Goal: Task Accomplishment & Management: Use online tool/utility

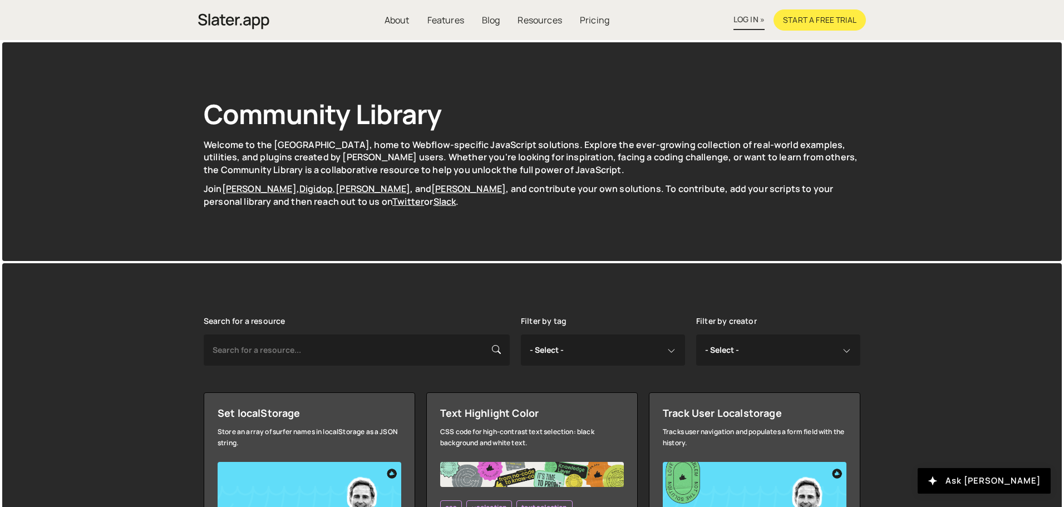
click at [751, 22] on link "log in »" at bounding box center [748, 20] width 31 height 20
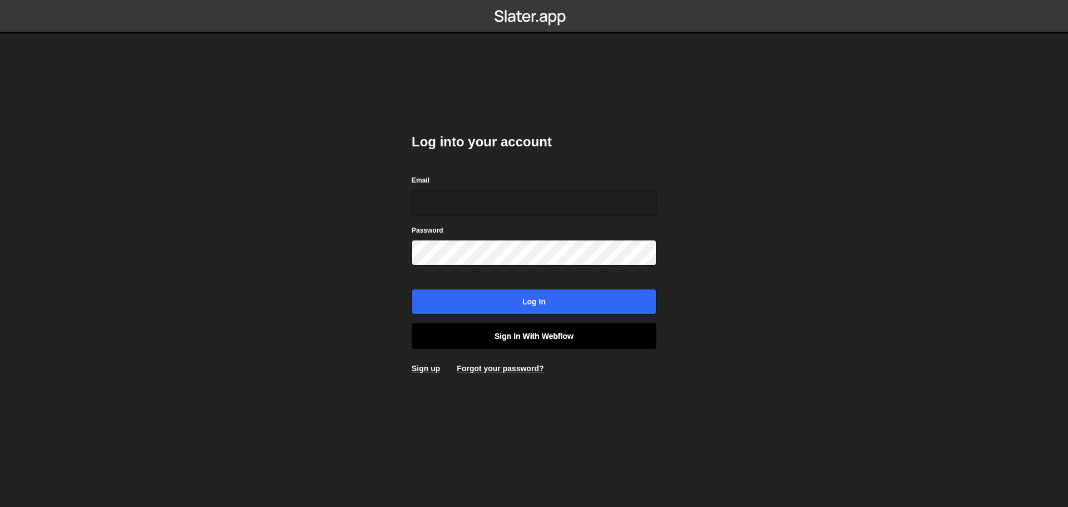
click at [472, 339] on link "Sign in with Webflow" at bounding box center [534, 336] width 245 height 26
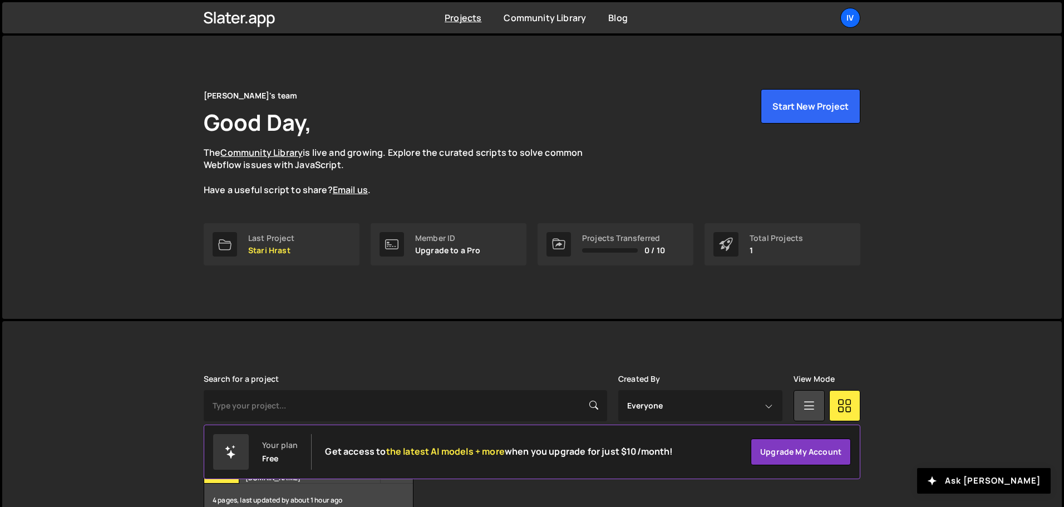
scroll to position [66, 0]
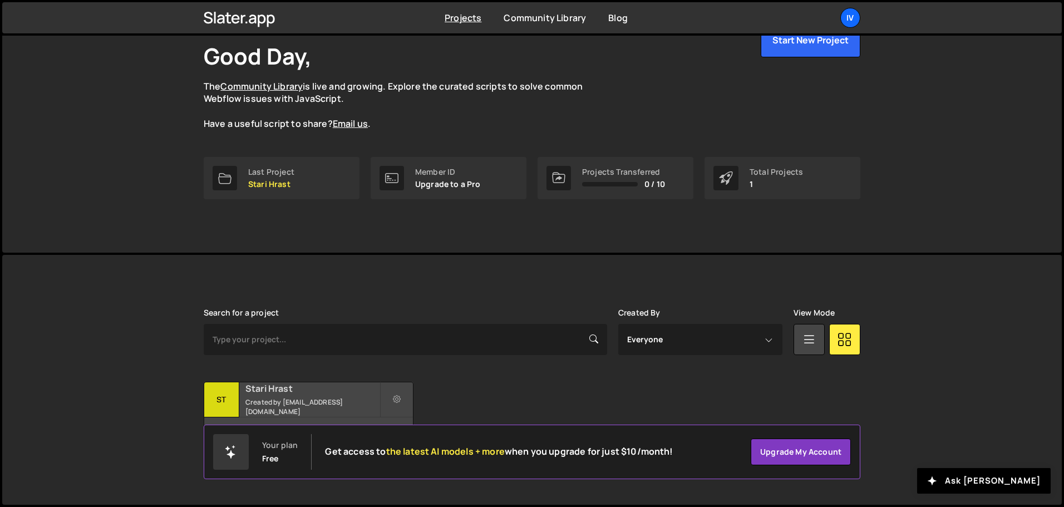
click at [351, 394] on h2 "Stari Hrast" at bounding box center [312, 388] width 134 height 12
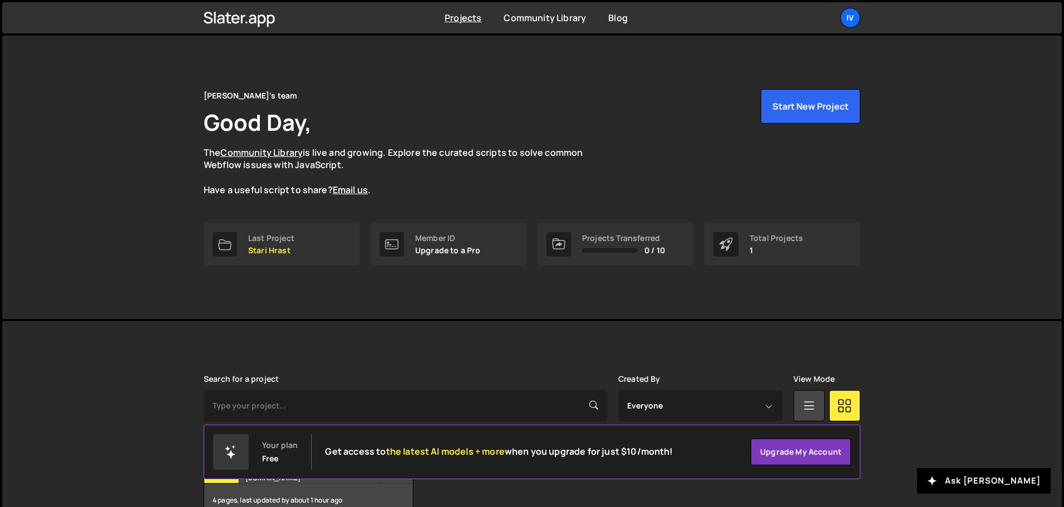
scroll to position [66, 0]
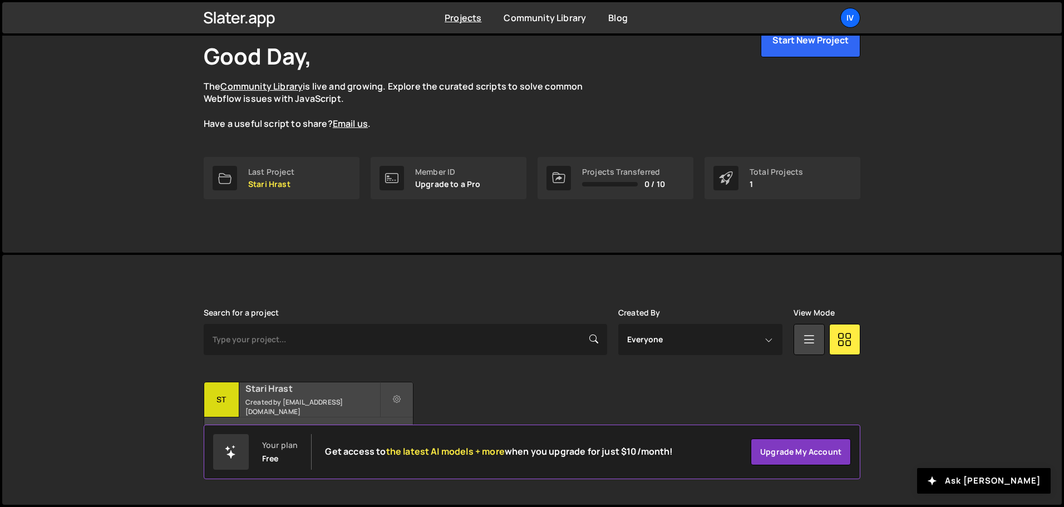
click at [309, 394] on h2 "Stari Hrast" at bounding box center [312, 388] width 134 height 12
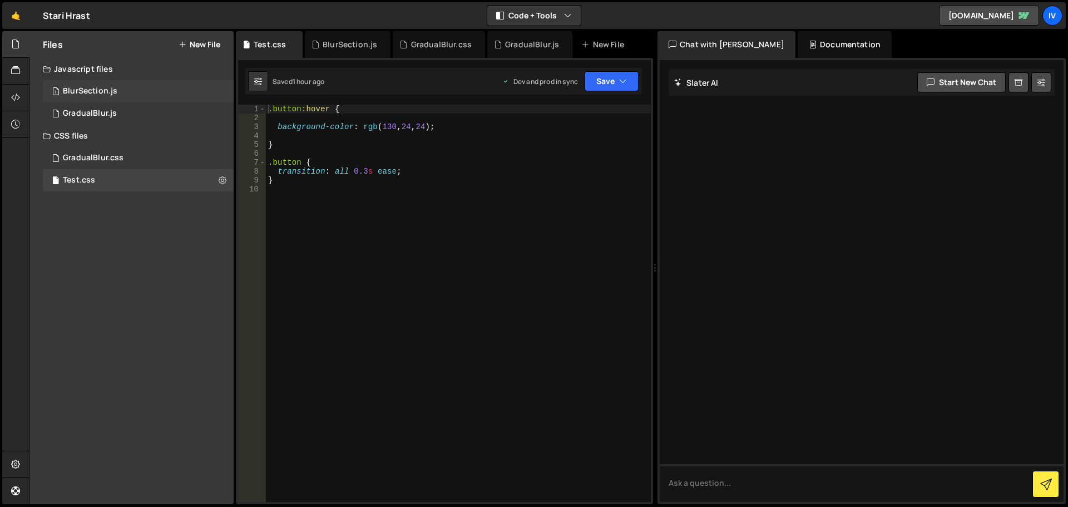
click at [216, 90] on div "1 BlurSection.js 0" at bounding box center [138, 91] width 191 height 22
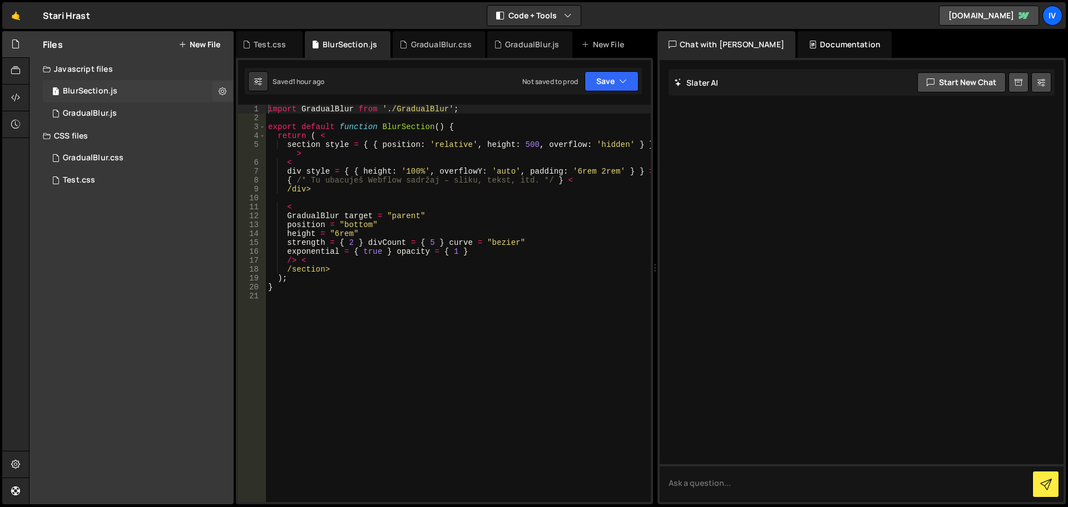
click at [216, 90] on button at bounding box center [223, 91] width 20 height 20
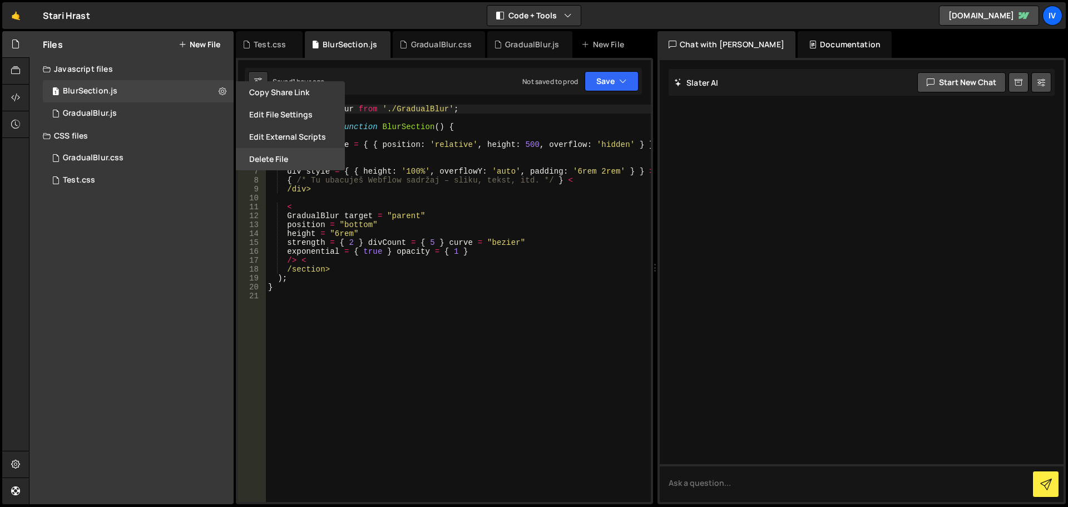
click at [256, 159] on button "Delete File" at bounding box center [290, 159] width 109 height 22
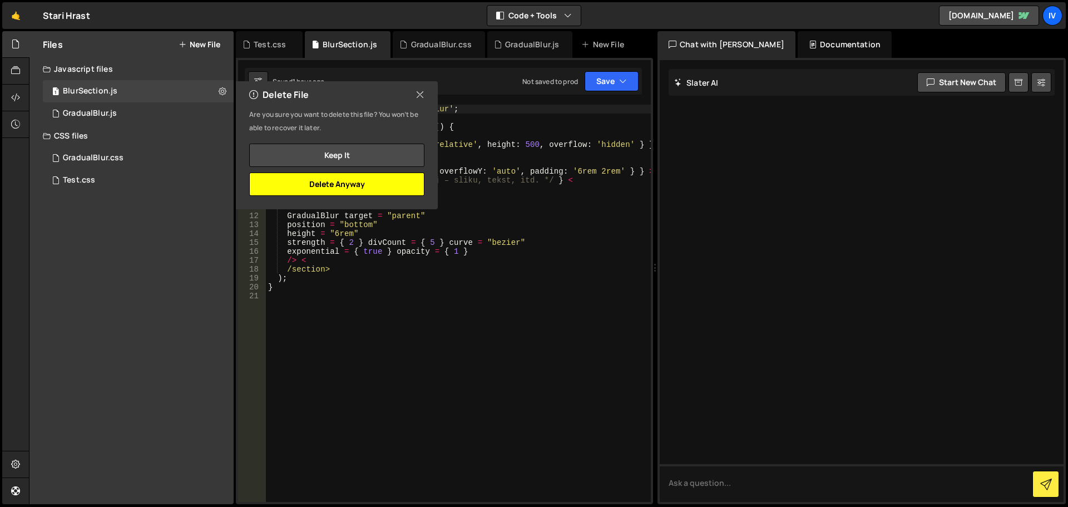
click at [281, 179] on button "Delete Anyway" at bounding box center [336, 183] width 175 height 23
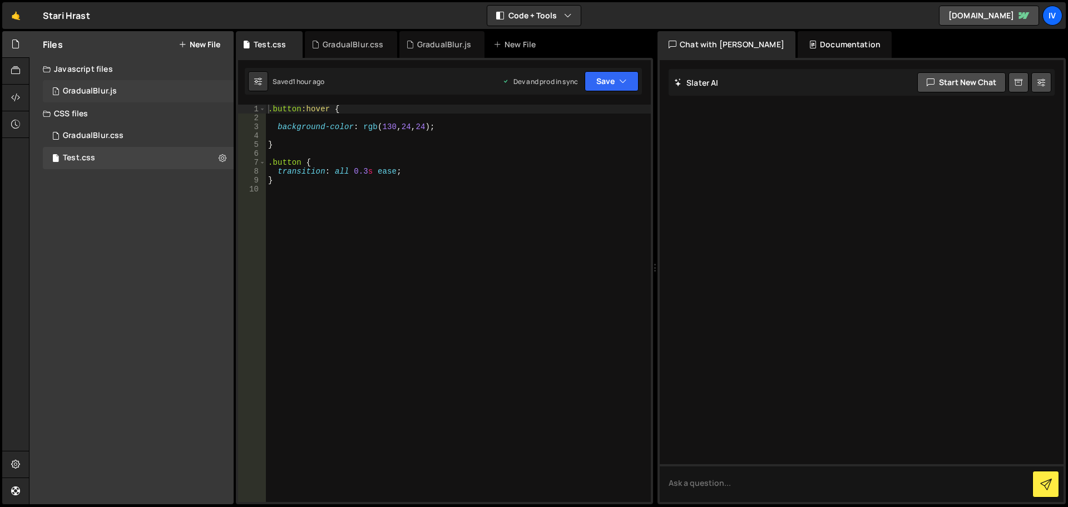
click at [217, 95] on div "1 GradualBlur.js 0" at bounding box center [138, 91] width 191 height 22
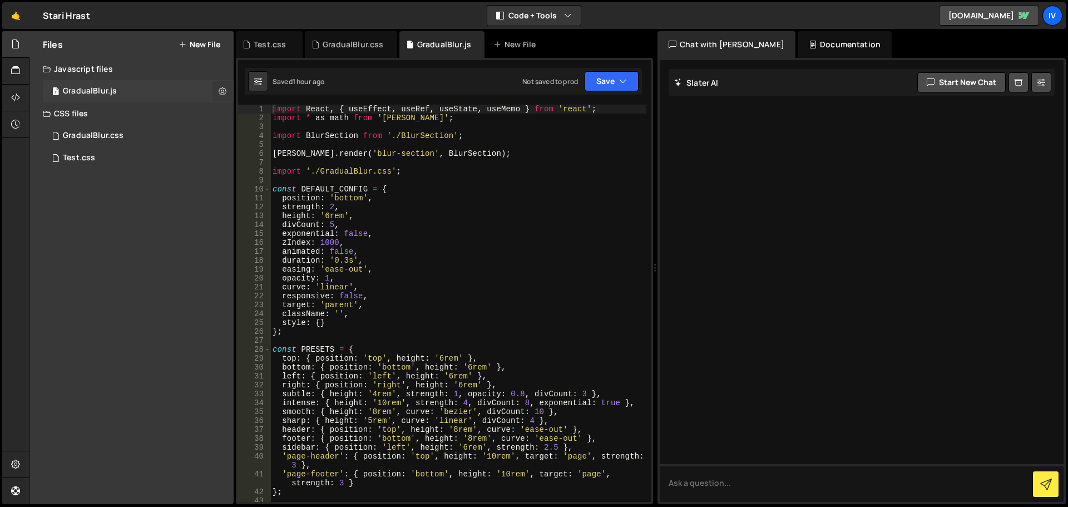
click at [220, 92] on icon at bounding box center [223, 91] width 8 height 11
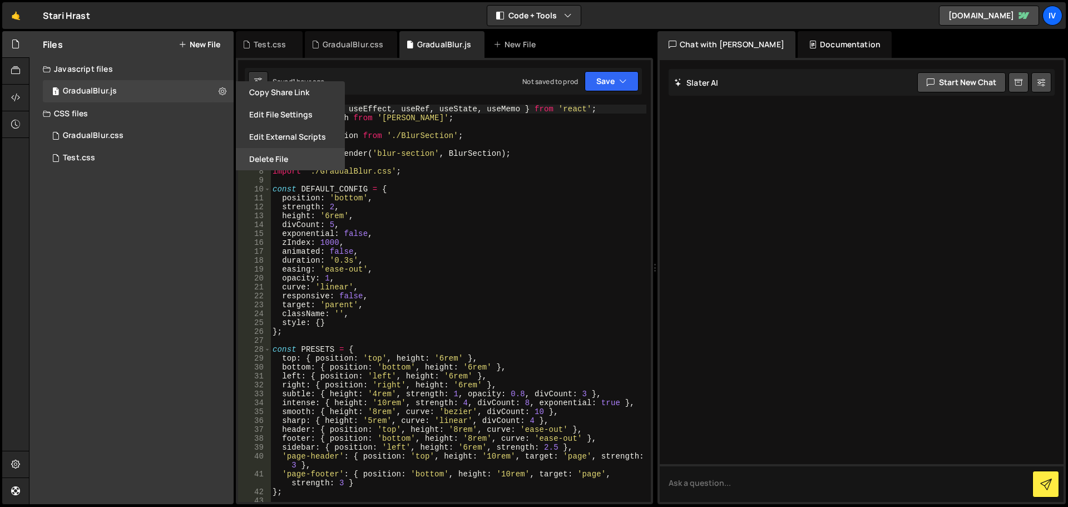
click at [249, 160] on button "Delete File" at bounding box center [290, 159] width 109 height 22
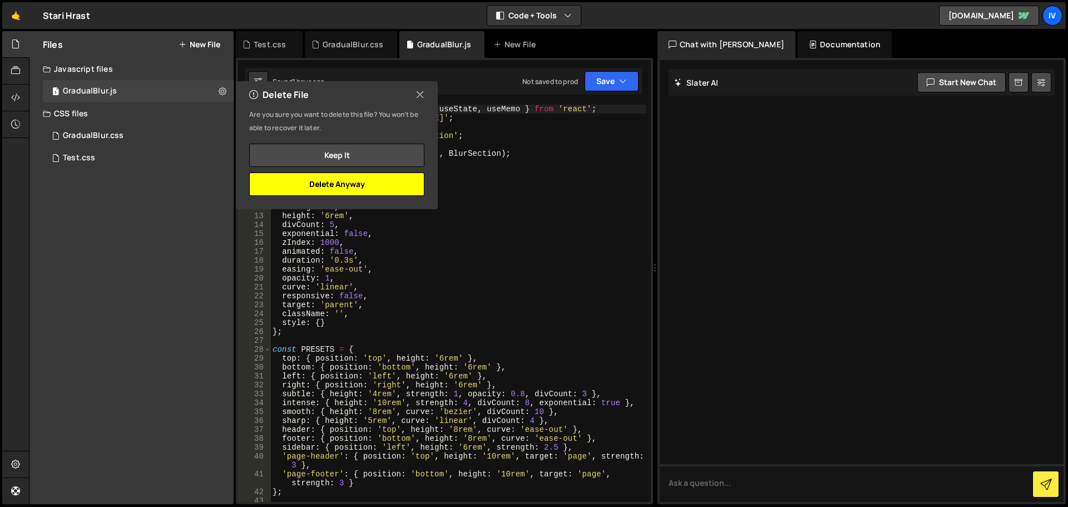
click at [330, 195] on button "Delete Anyway" at bounding box center [336, 183] width 175 height 23
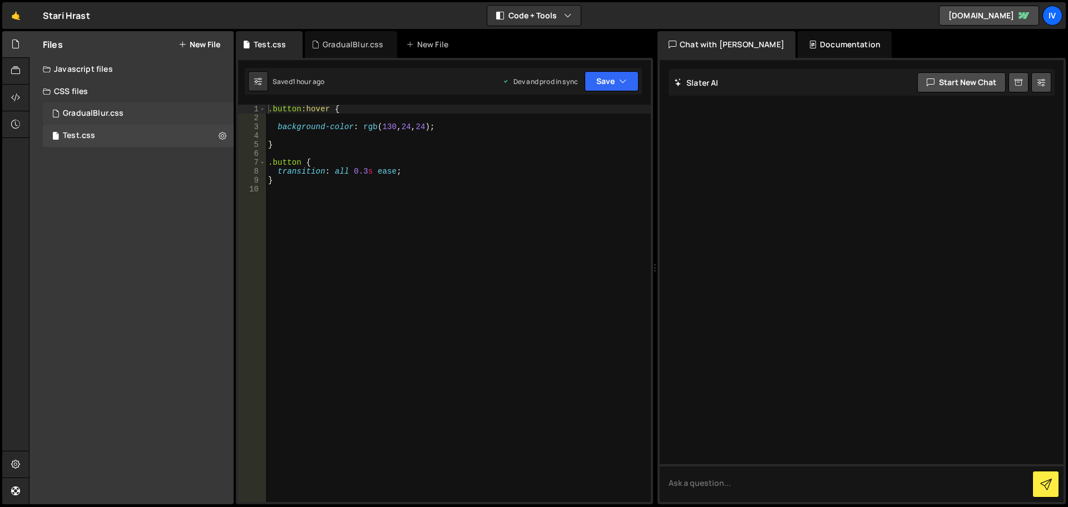
click at [193, 109] on div "GradualBlur.css 0" at bounding box center [138, 113] width 191 height 22
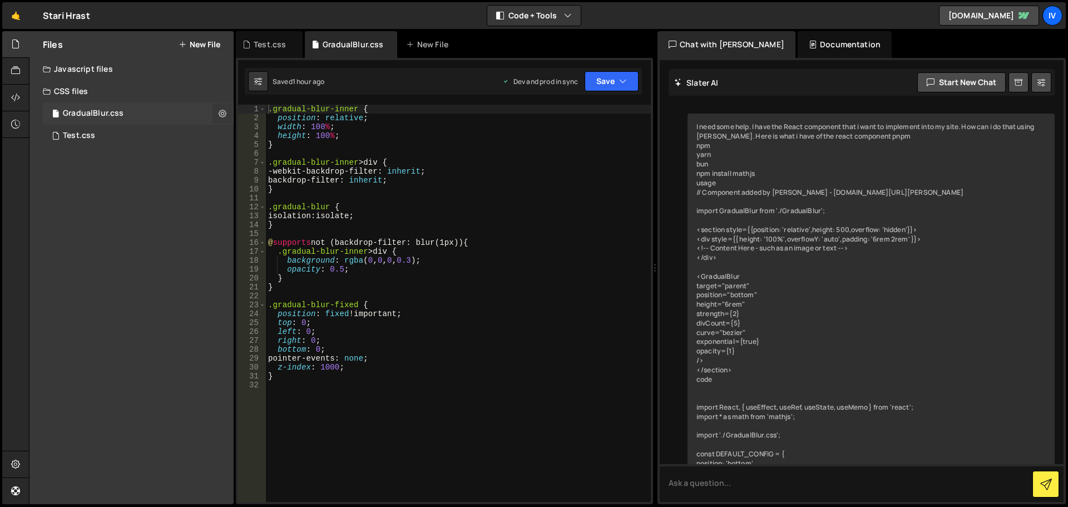
click at [219, 114] on icon at bounding box center [223, 113] width 8 height 11
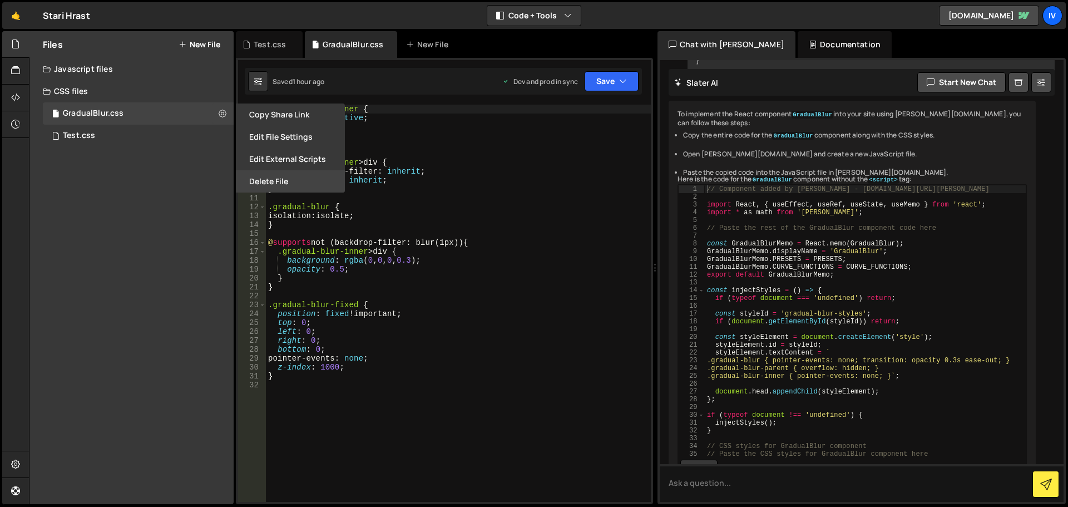
scroll to position [3191, 0]
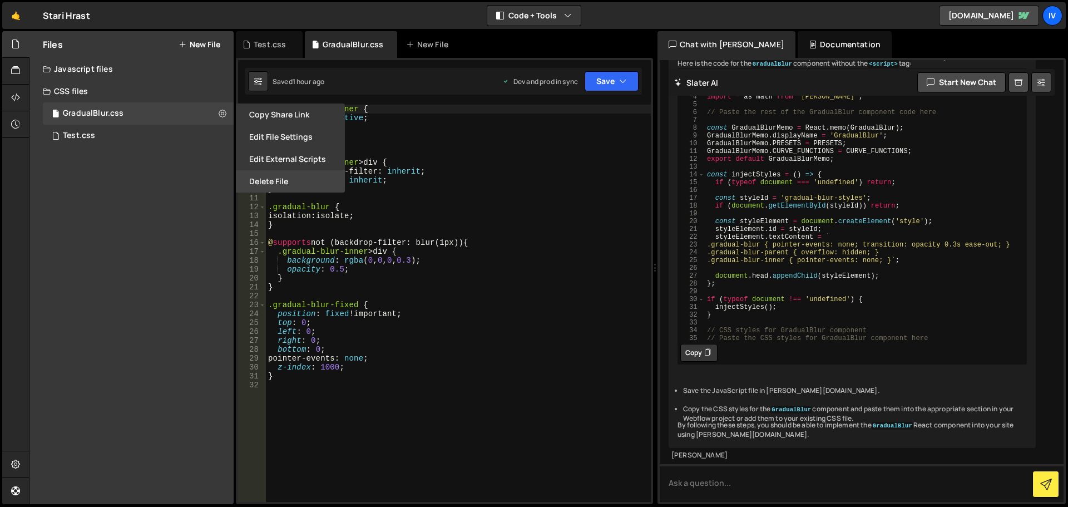
click at [258, 180] on button "Delete File" at bounding box center [290, 181] width 109 height 22
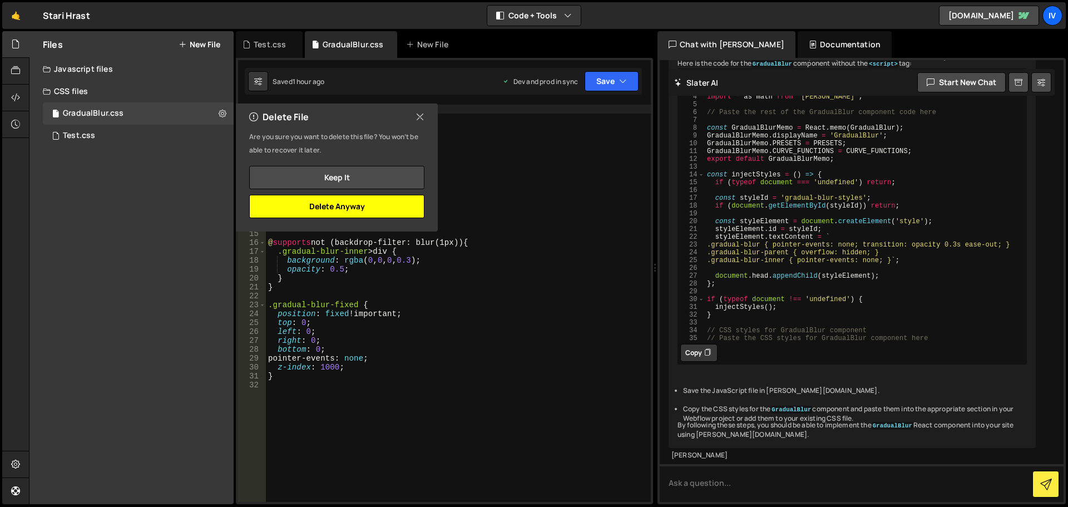
click at [389, 197] on button "Delete Anyway" at bounding box center [336, 206] width 175 height 23
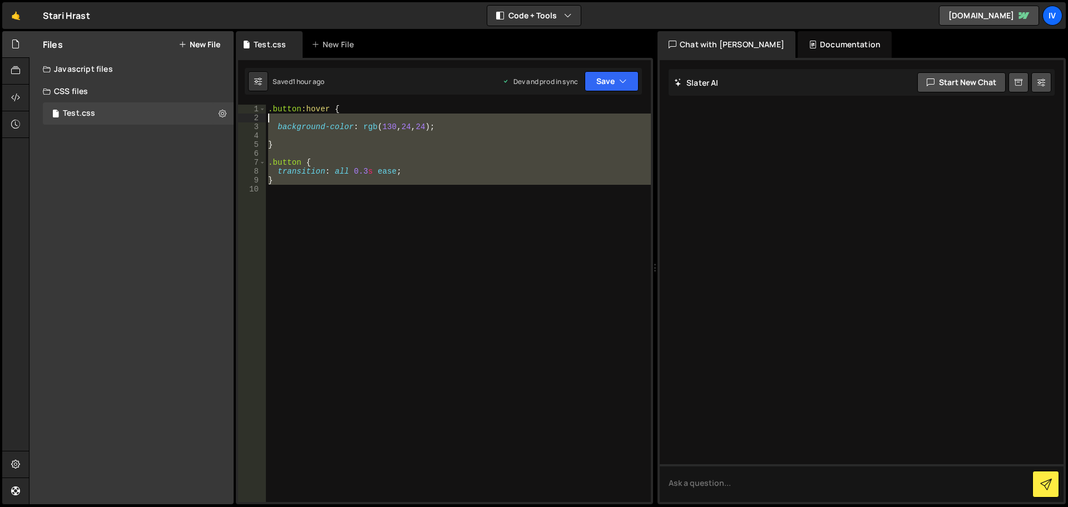
drag, startPoint x: 461, startPoint y: 260, endPoint x: 164, endPoint y: 51, distance: 363.8
click at [164, 51] on div "Files New File Javascript files CSS files Test.css 0 Copy share link Edit File …" at bounding box center [548, 267] width 1039 height 473
type textarea ".button:hover {"
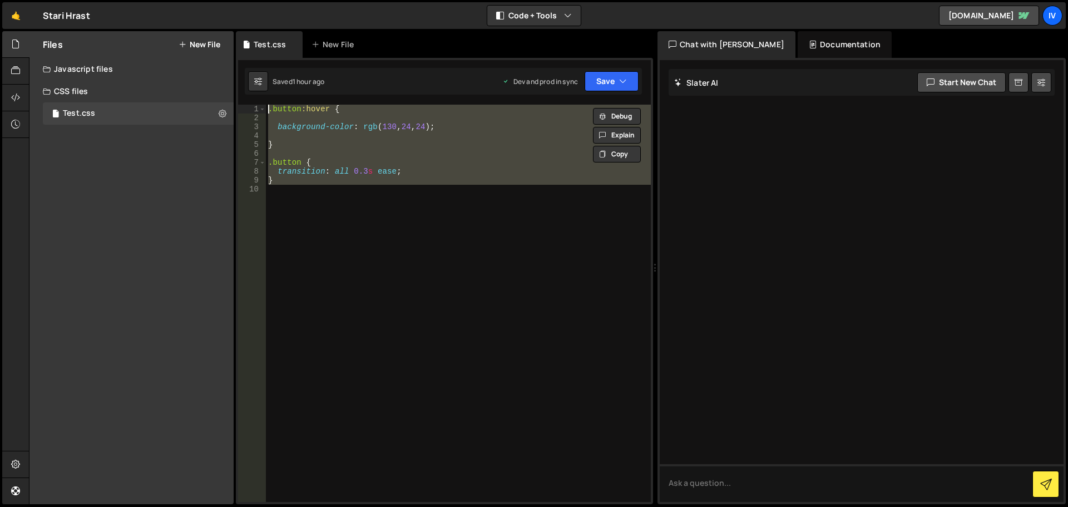
click at [473, 258] on div ".button :hover { background-color : rgb ( 130 , 24 , 24 ) ; } .button { transit…" at bounding box center [458, 303] width 385 height 397
drag, startPoint x: 447, startPoint y: 304, endPoint x: 160, endPoint y: 37, distance: 392.9
click at [160, 37] on div "Files New File Javascript files CSS files Test.css 0 Copy share link Edit File …" at bounding box center [548, 267] width 1039 height 473
type textarea ".button:hover {"
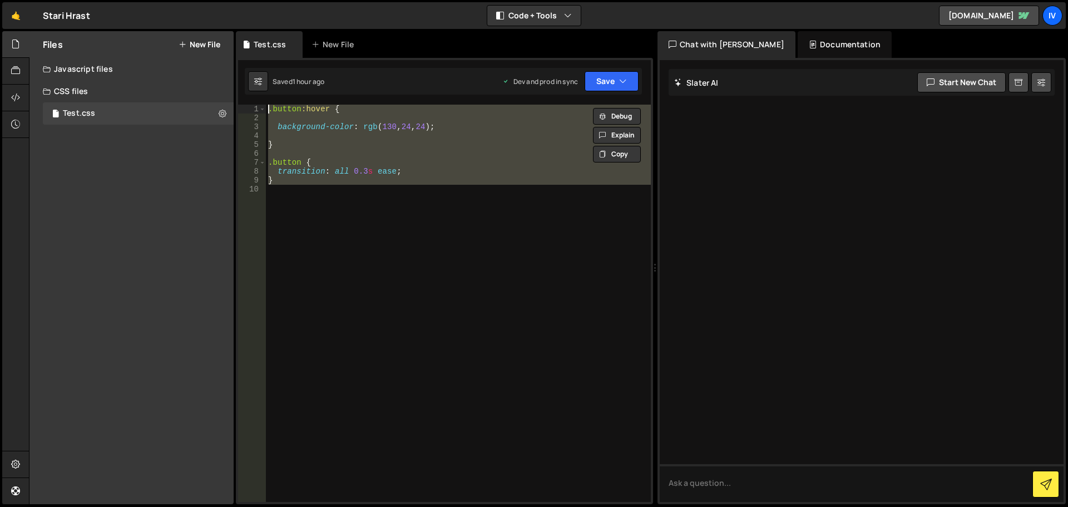
click at [316, 296] on div ".button :hover { background-color : rgb ( 130 , 24 , 24 ) ; } .button { transit…" at bounding box center [458, 303] width 385 height 397
drag, startPoint x: 527, startPoint y: 219, endPoint x: 216, endPoint y: 46, distance: 356.2
click at [204, 23] on div "Hold on a sec... Are you certain you wish to leave this page? Any changes you'v…" at bounding box center [534, 253] width 1068 height 507
type textarea ".button:hover {"
click at [432, 198] on div ".button :hover { background-color : rgb ( 130 , 24 , 24 ) ; } .button { transit…" at bounding box center [458, 303] width 385 height 397
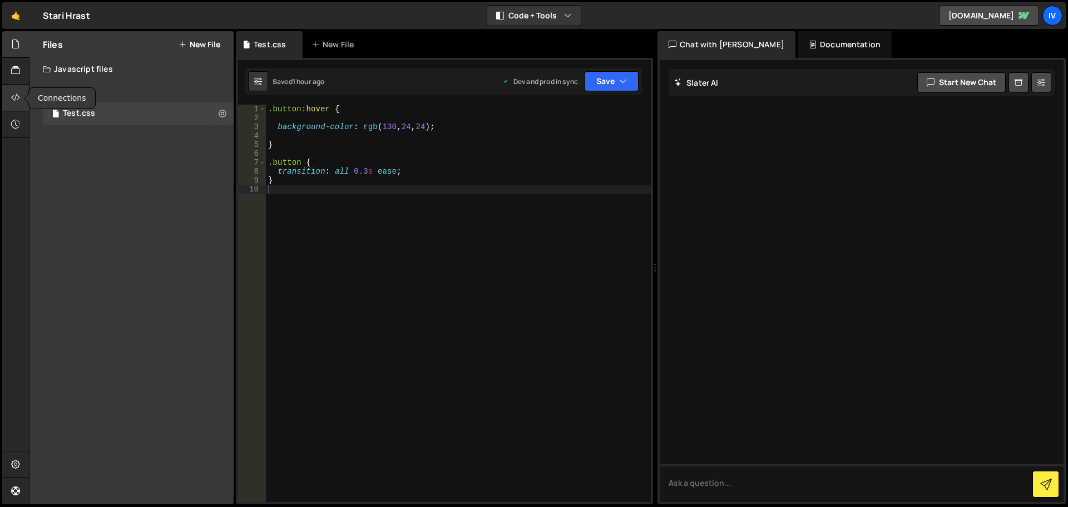
click at [12, 85] on div at bounding box center [15, 98] width 27 height 27
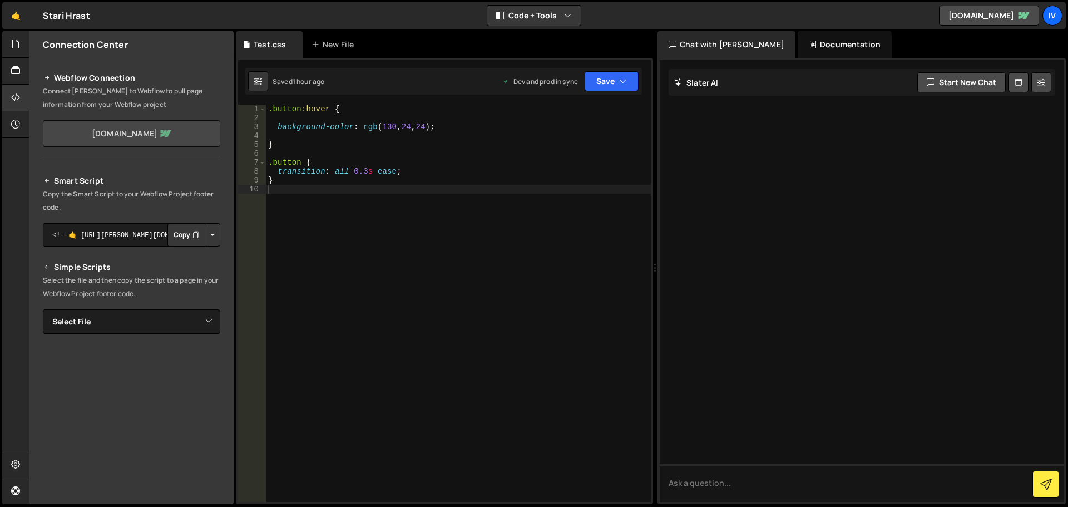
click at [116, 131] on link "[DOMAIN_NAME]" at bounding box center [131, 133] width 177 height 27
drag, startPoint x: 453, startPoint y: 126, endPoint x: 361, endPoint y: 129, distance: 92.4
click at [361, 129] on div ".button :hover { background-color : rgb ( 130 , 24 , 24 ) ; } .button { transit…" at bounding box center [458, 312] width 385 height 415
type textarea "background-color: green"
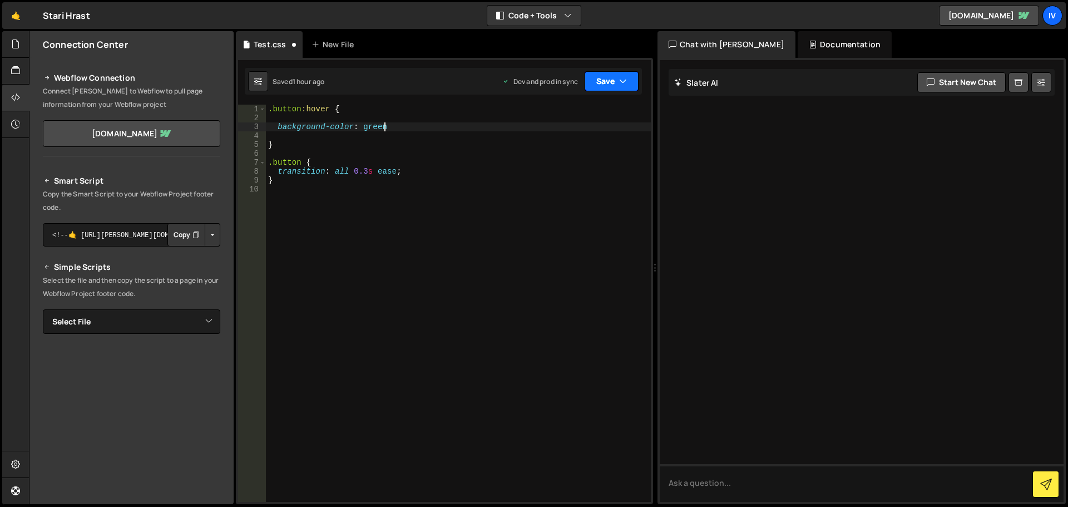
click at [604, 72] on button "Save" at bounding box center [612, 81] width 54 height 20
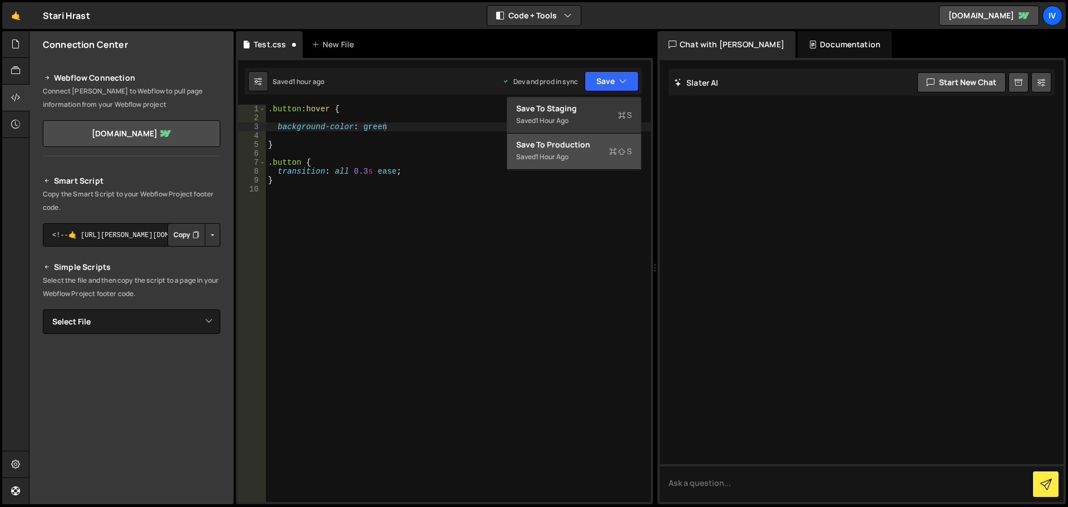
click at [595, 149] on div "Save to Production S" at bounding box center [574, 144] width 116 height 11
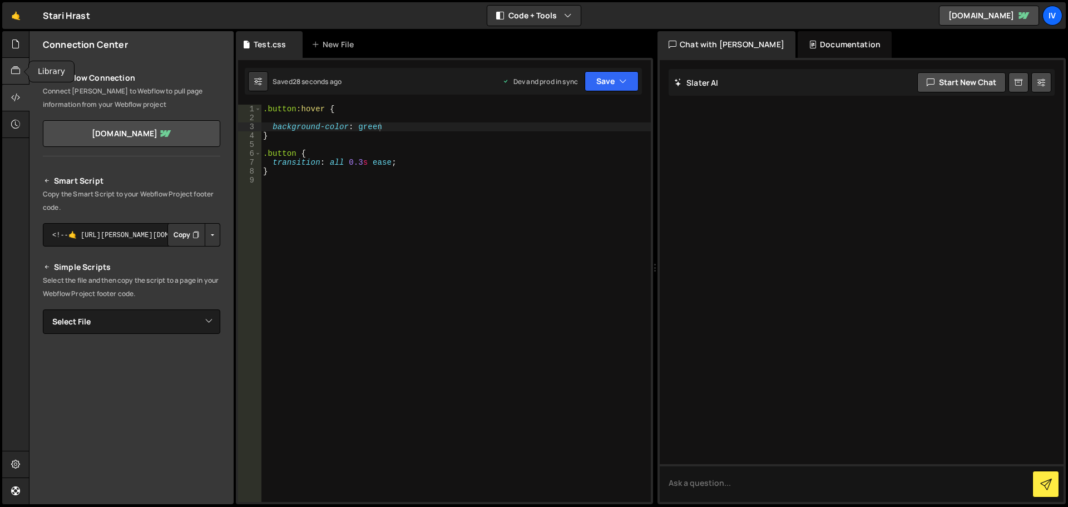
click at [11, 73] on div at bounding box center [15, 71] width 27 height 27
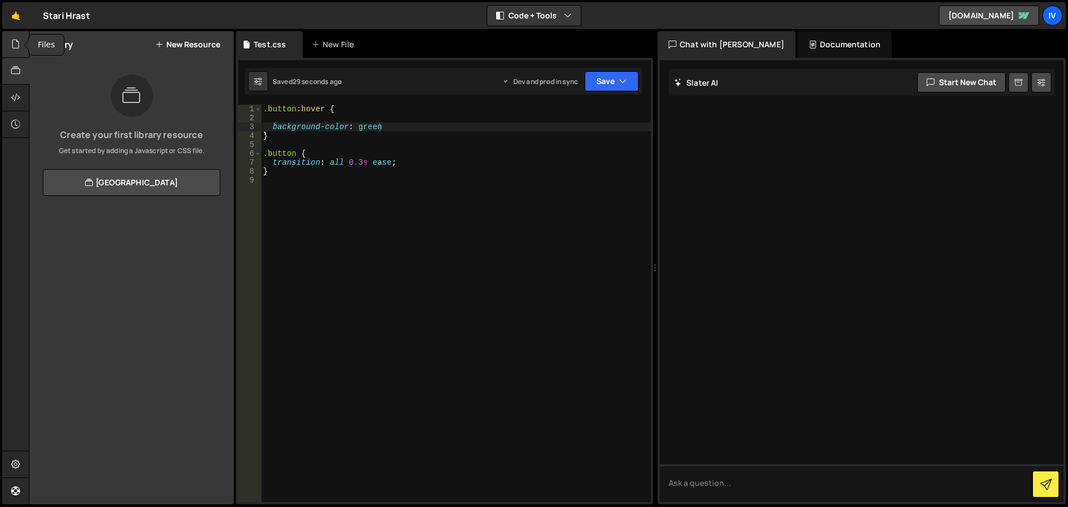
click at [8, 37] on div at bounding box center [15, 44] width 27 height 27
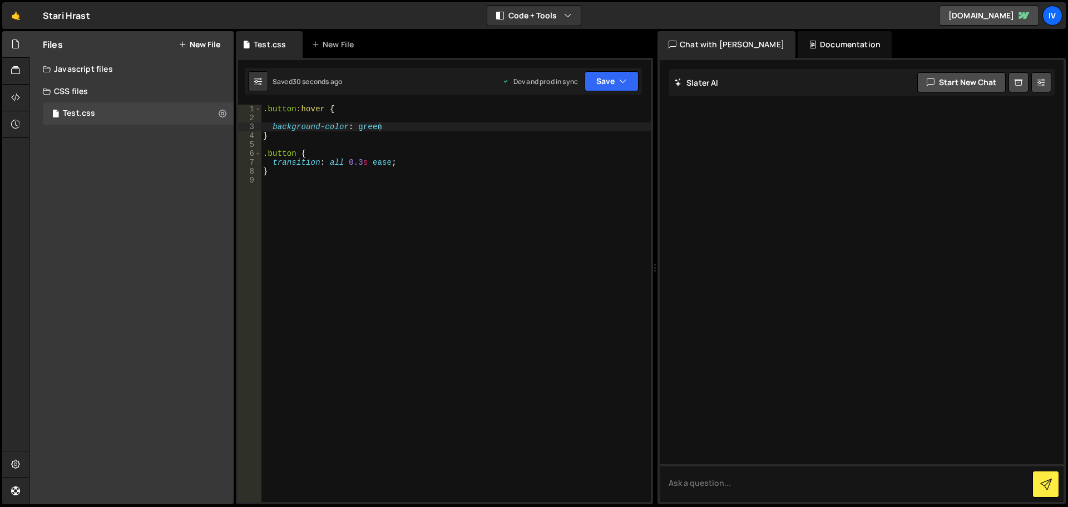
click at [206, 44] on button "New File" at bounding box center [200, 44] width 42 height 9
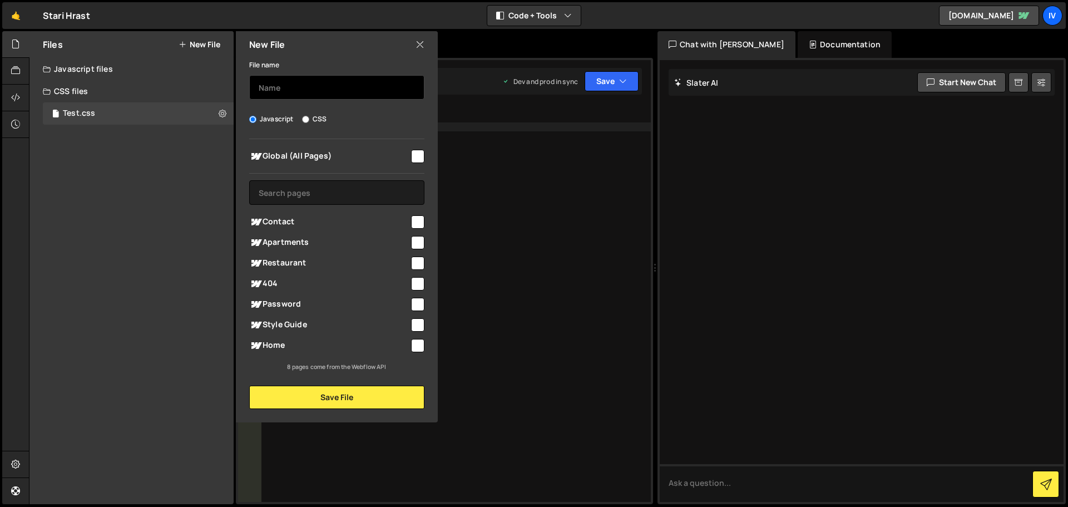
click at [319, 95] on input "text" at bounding box center [336, 87] width 175 height 24
paste input "GradualBlur"
type input "GradualBlur"
click at [333, 85] on input "GradualBlur" at bounding box center [336, 87] width 175 height 24
click at [416, 154] on input "checkbox" at bounding box center [417, 156] width 13 height 13
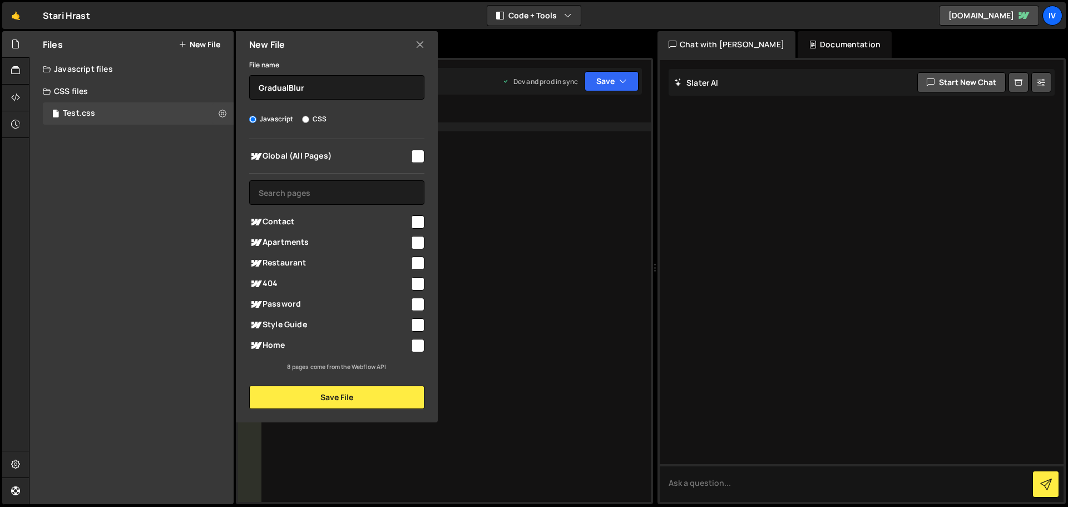
checkbox input "true"
click at [324, 80] on input "GradualBlur" at bounding box center [336, 87] width 175 height 24
click at [354, 402] on button "Save File" at bounding box center [336, 397] width 175 height 23
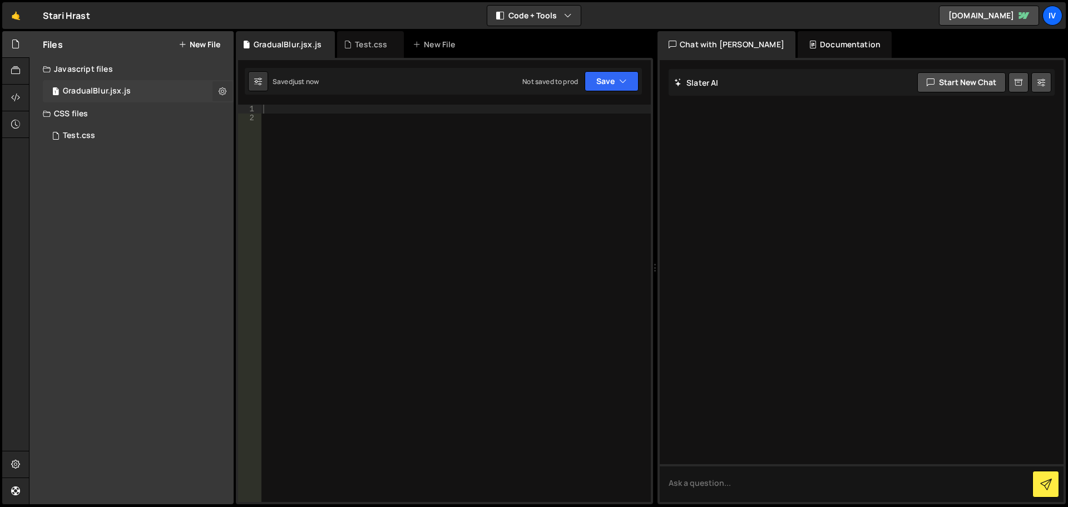
click at [215, 96] on button at bounding box center [223, 91] width 20 height 20
type input "GradualBlur.jsx"
radio input "true"
checkbox input "true"
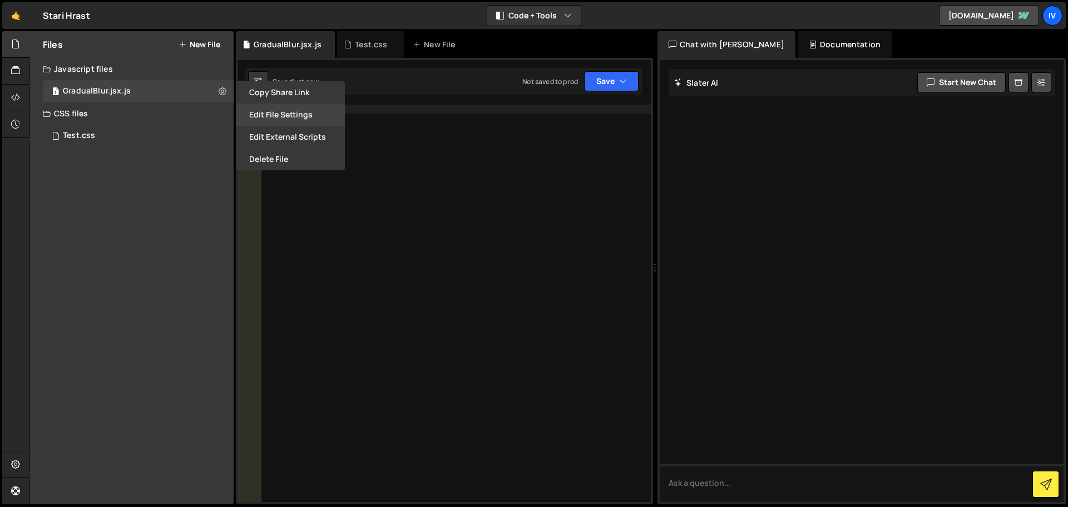
click at [304, 110] on button "Edit File Settings" at bounding box center [290, 114] width 109 height 22
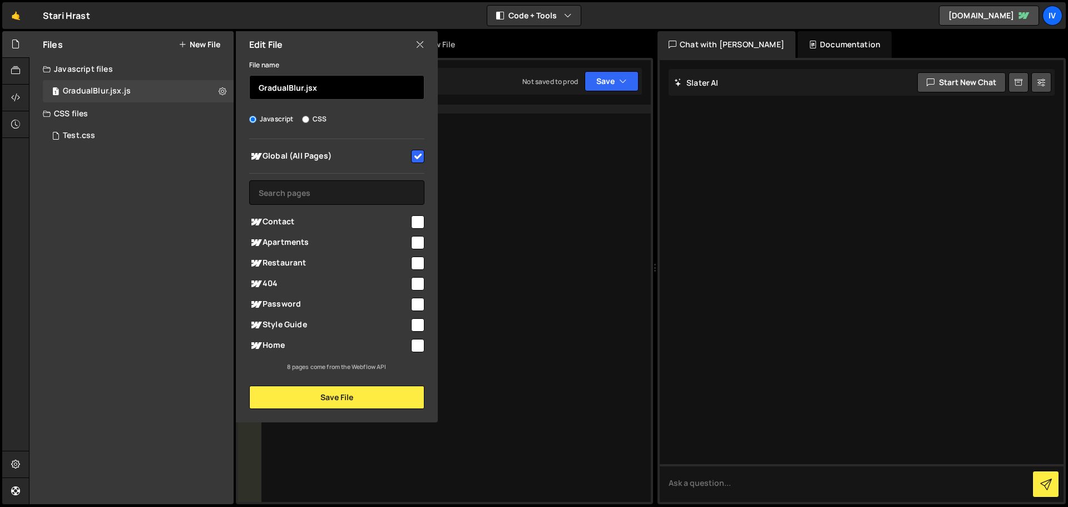
click at [343, 86] on input "GradualBlur.jsx" at bounding box center [336, 87] width 175 height 24
type input "GradualBlur"
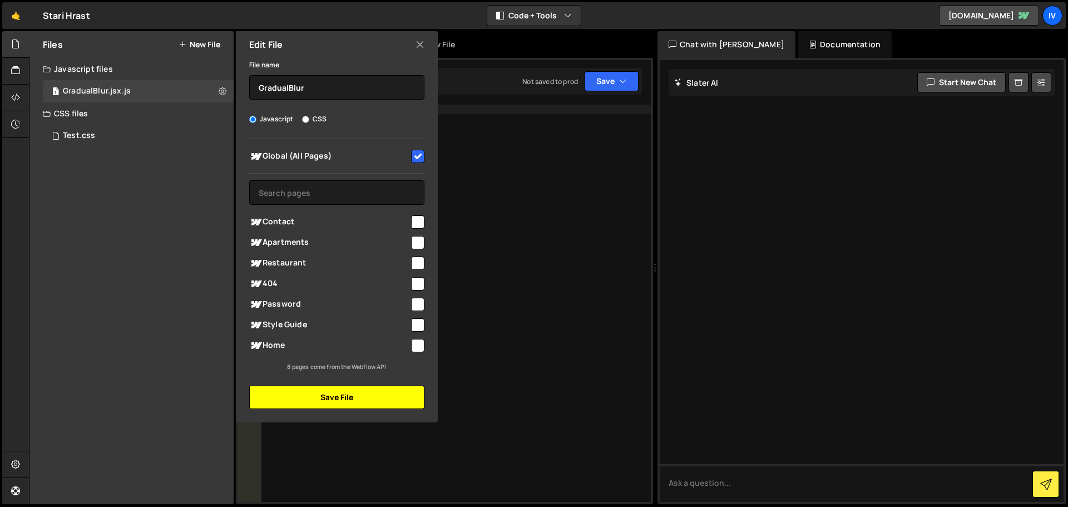
click at [330, 401] on button "Save File" at bounding box center [336, 397] width 175 height 23
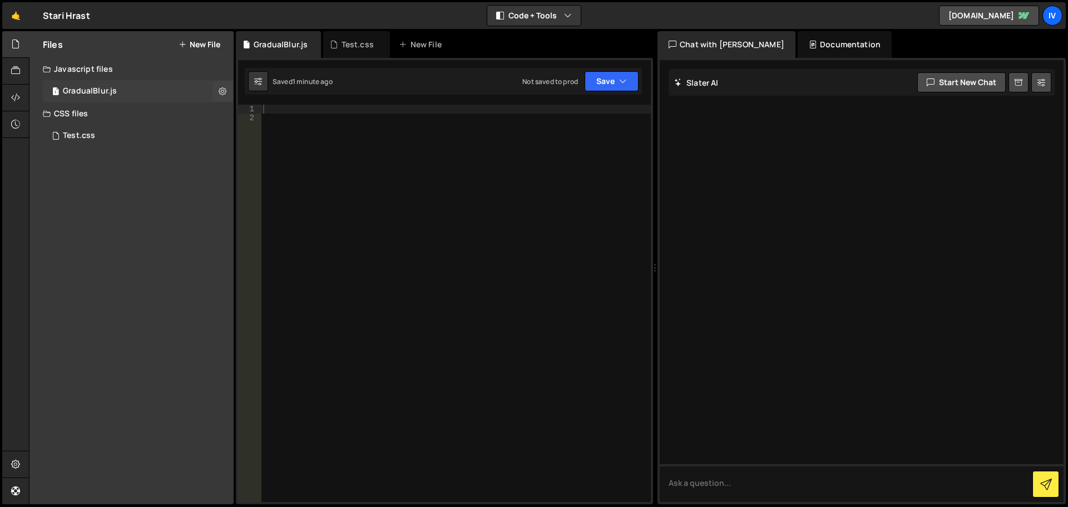
click at [135, 95] on div "1 GradualBlur.js 0" at bounding box center [138, 91] width 191 height 22
click at [392, 117] on div at bounding box center [456, 312] width 390 height 415
click at [406, 111] on div at bounding box center [456, 312] width 390 height 415
paste textarea "import GradualBlur from './GradualBlur'; <section style={{position: 'relative',…"
type textarea "import GradualBlur from './GradualBlur'; <section style={{position: 'relative',…"
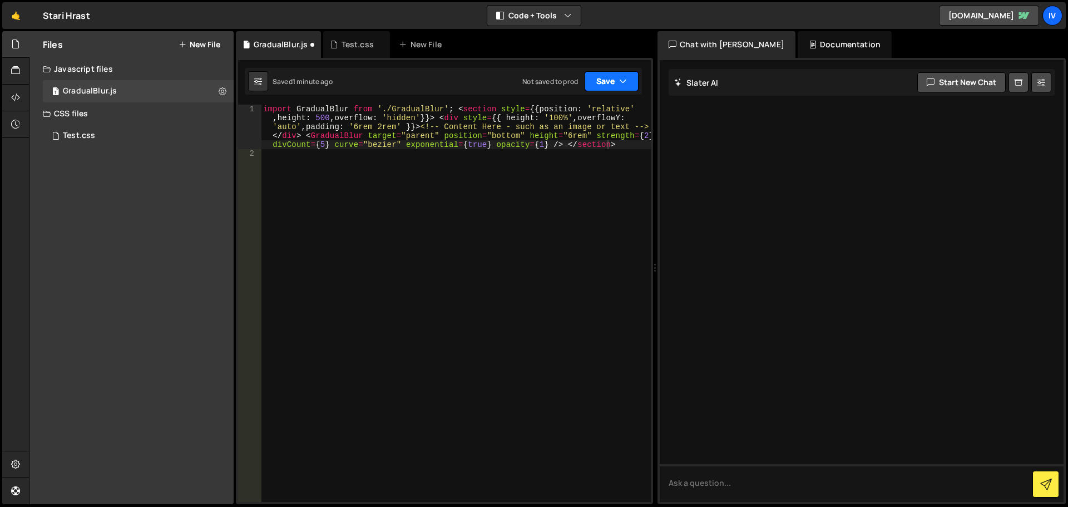
click at [605, 80] on button "Save" at bounding box center [612, 81] width 54 height 20
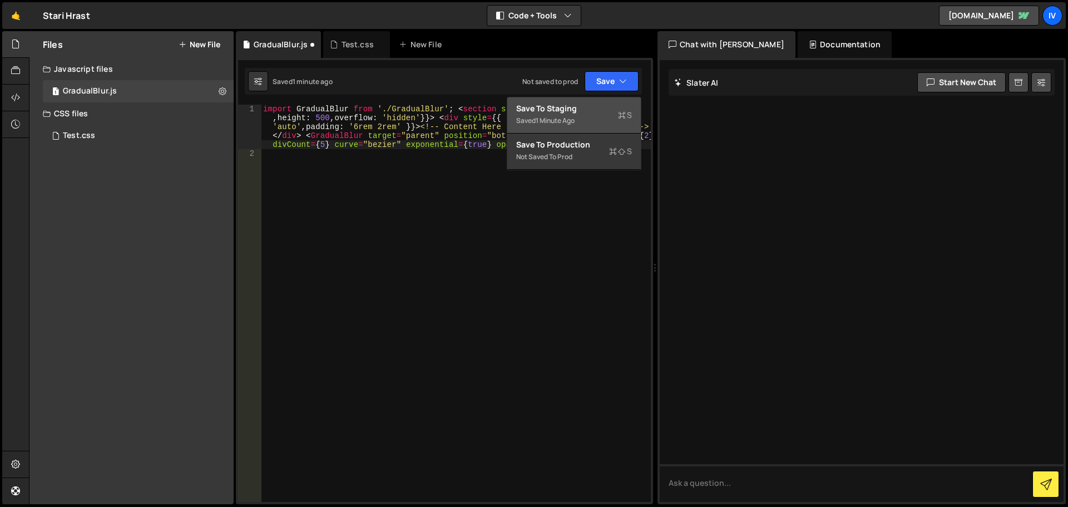
click at [581, 125] on div "Saved 1 minute ago" at bounding box center [574, 120] width 116 height 13
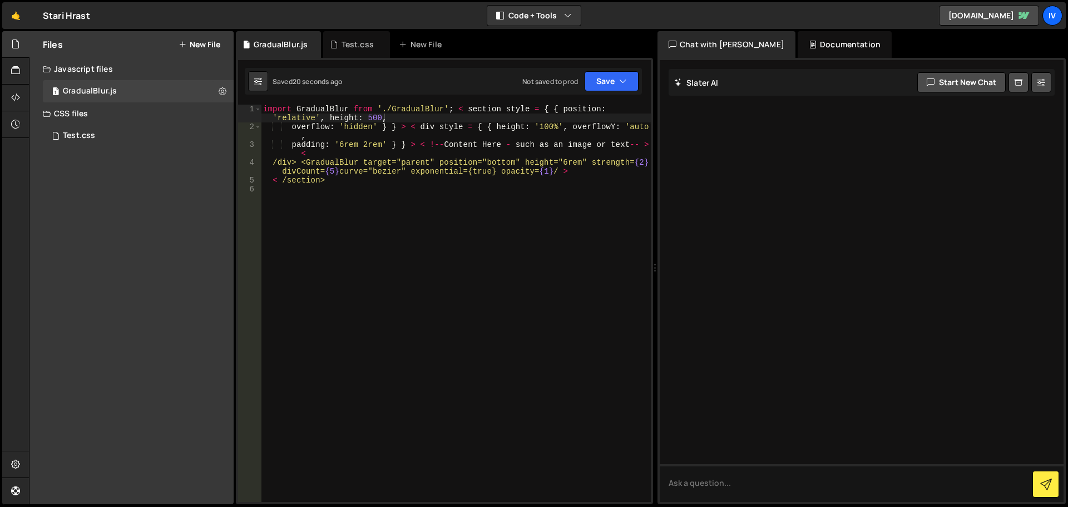
click at [204, 40] on button "New File" at bounding box center [200, 44] width 42 height 9
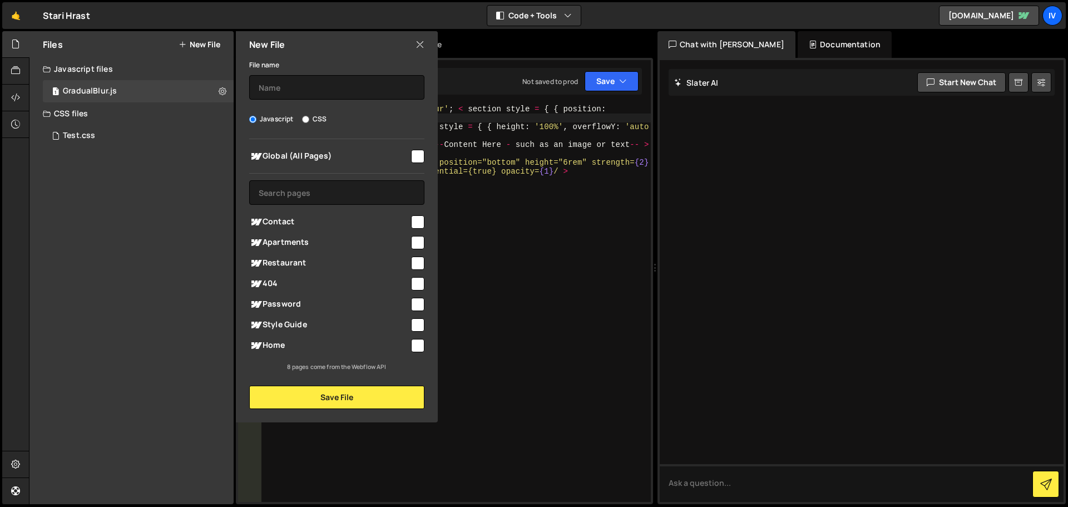
click at [305, 100] on div "File name Javascript CSS Global (All Pages) Save File" at bounding box center [337, 233] width 202 height 351
click at [325, 88] on input "text" at bounding box center [336, 87] width 175 height 24
type input "index"
click at [415, 150] on input "checkbox" at bounding box center [417, 156] width 13 height 13
checkbox input "true"
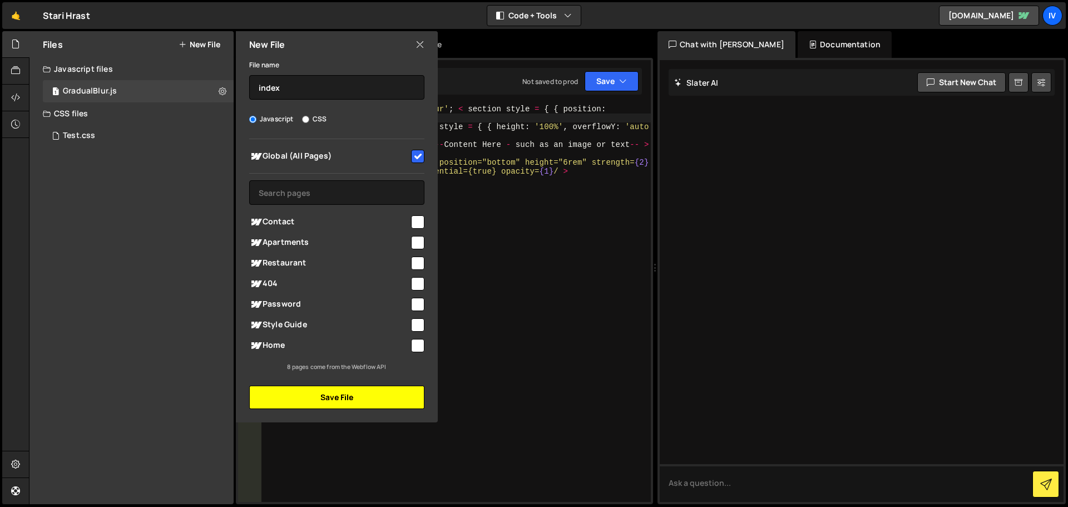
click at [330, 397] on button "Save File" at bounding box center [336, 397] width 175 height 23
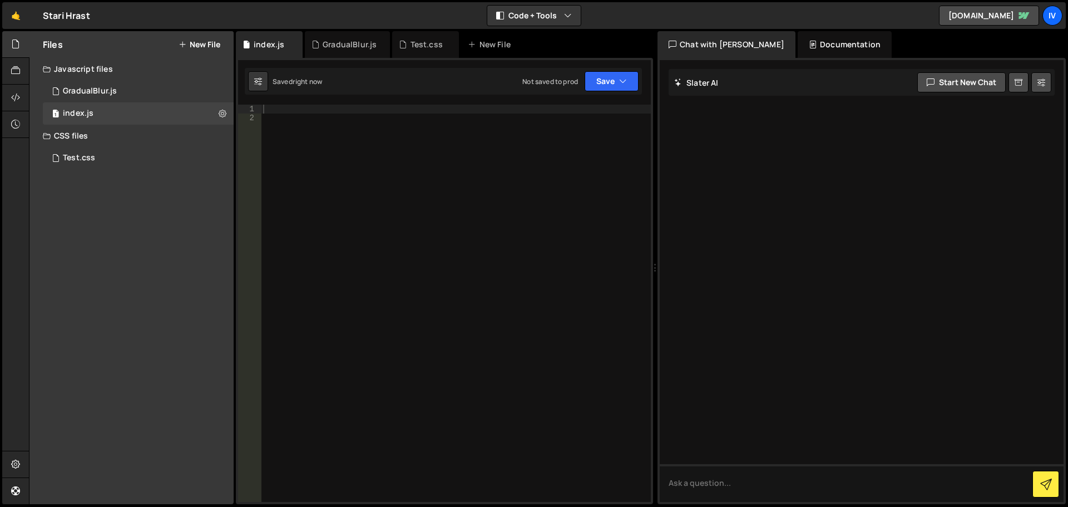
click at [376, 110] on div at bounding box center [456, 312] width 390 height 415
paste textarea "index"
type textarea "index"
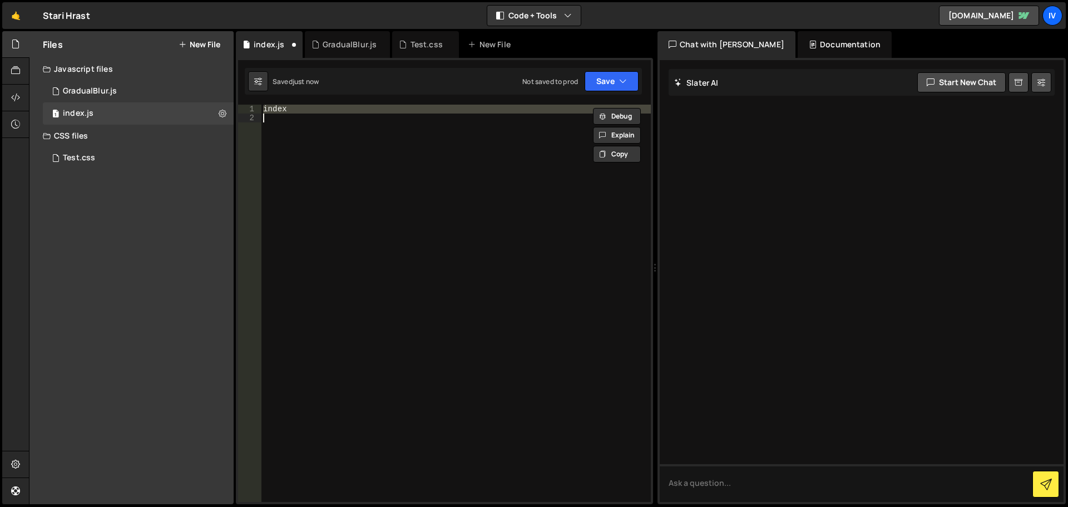
click at [491, 165] on div "index" at bounding box center [456, 303] width 390 height 397
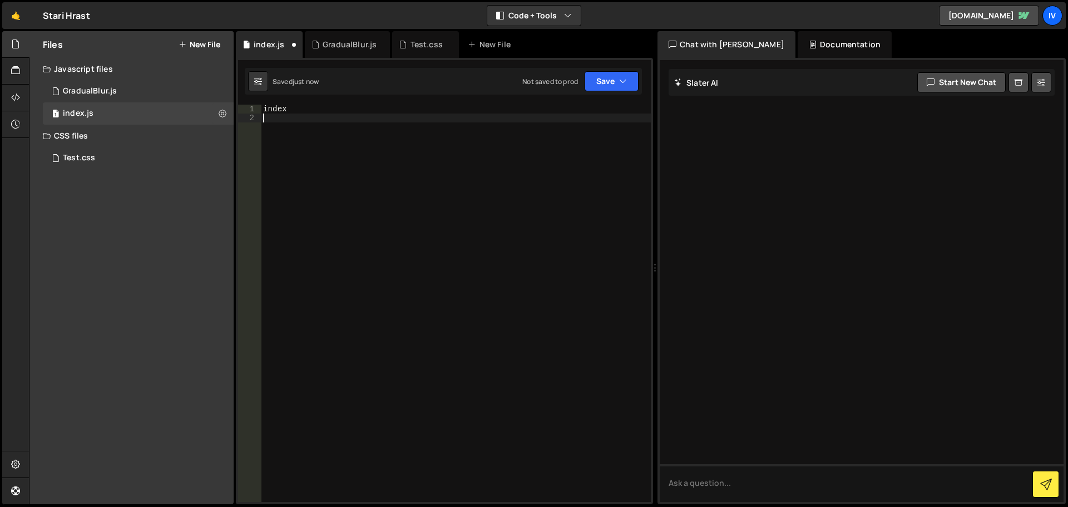
type textarea "index"
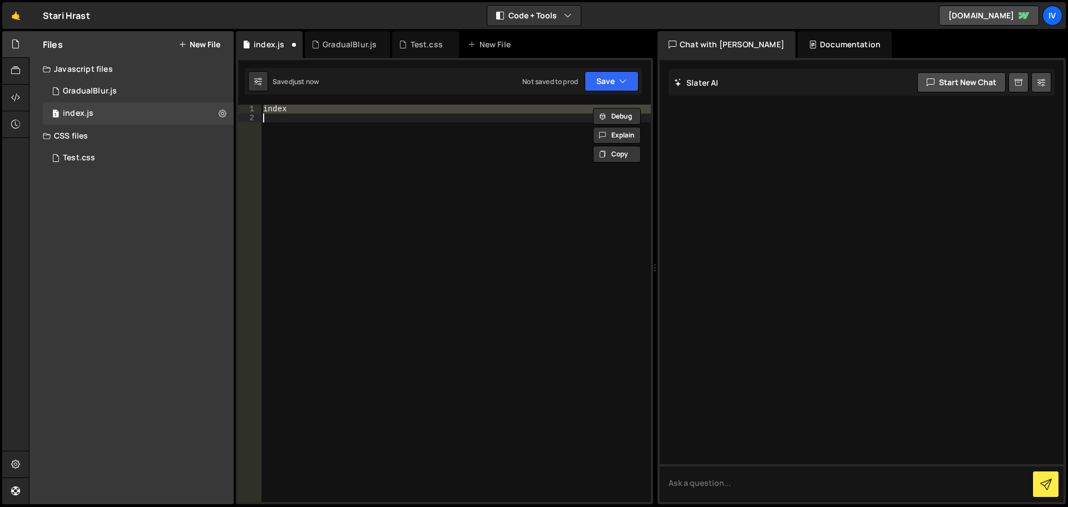
paste textarea
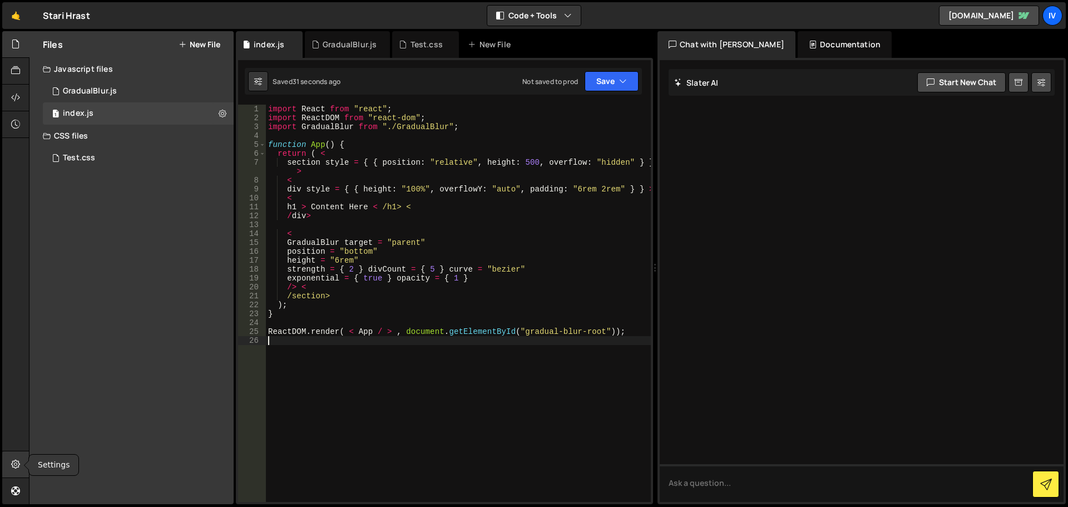
click at [24, 458] on div at bounding box center [15, 464] width 27 height 27
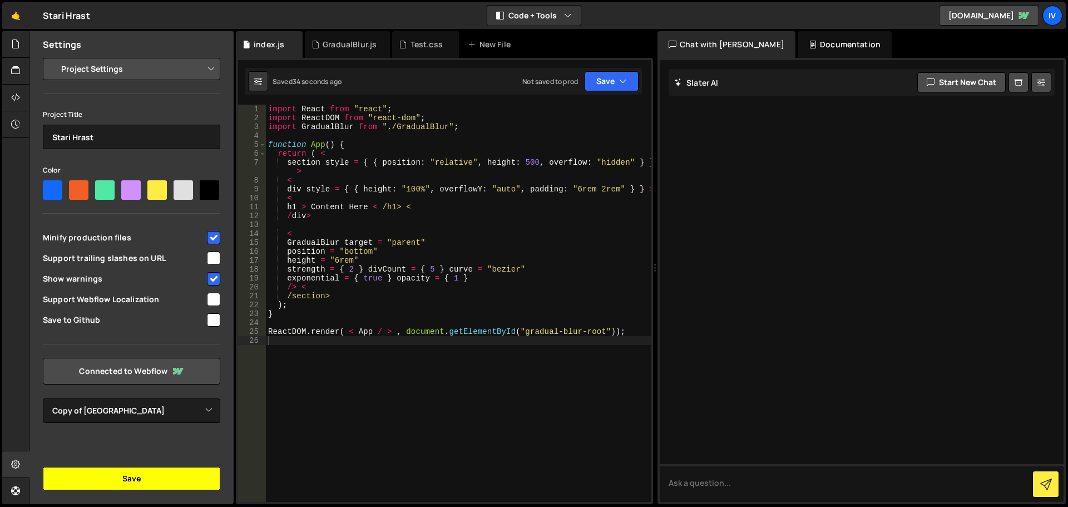
click at [135, 476] on button "Save" at bounding box center [131, 478] width 177 height 23
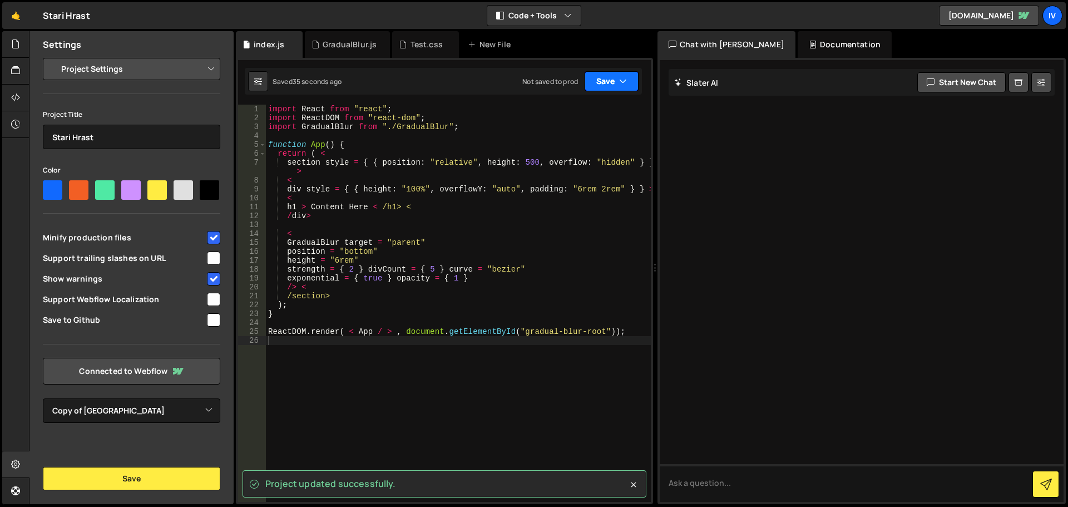
click at [624, 90] on button "Save" at bounding box center [612, 81] width 54 height 20
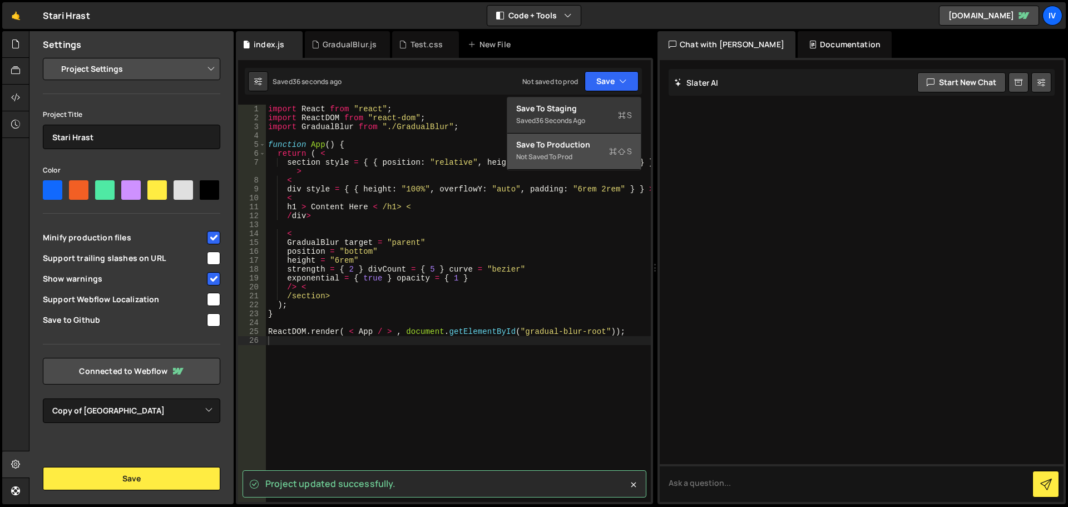
click at [594, 156] on div "Not saved to prod" at bounding box center [574, 156] width 116 height 13
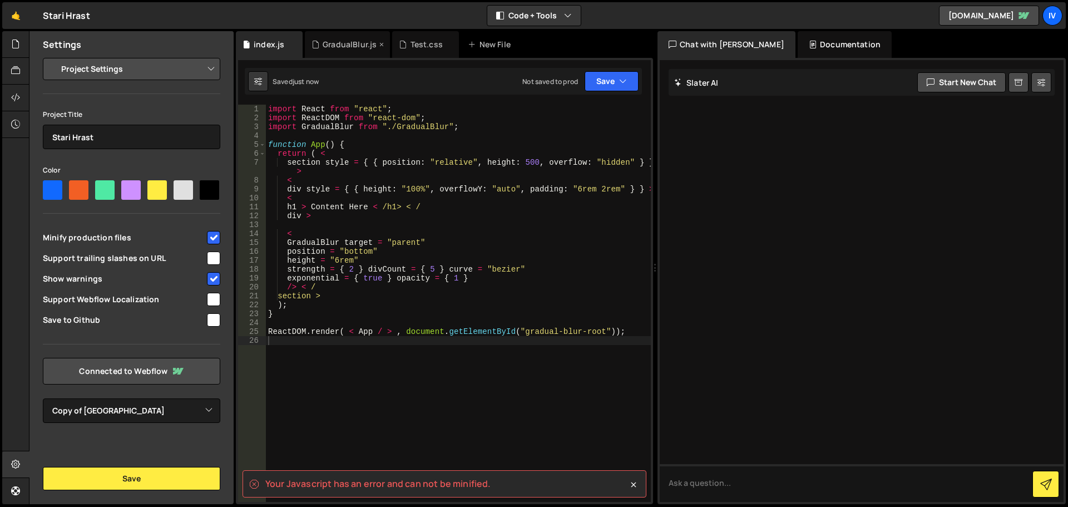
click at [341, 49] on div "GradualBlur.js" at bounding box center [350, 44] width 54 height 11
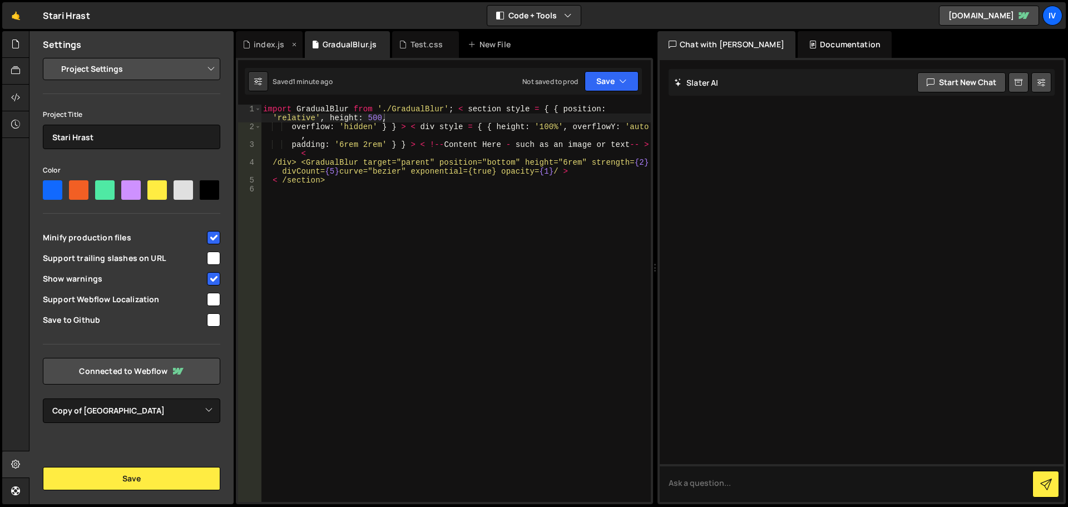
click at [258, 39] on div "index.js" at bounding box center [269, 44] width 31 height 11
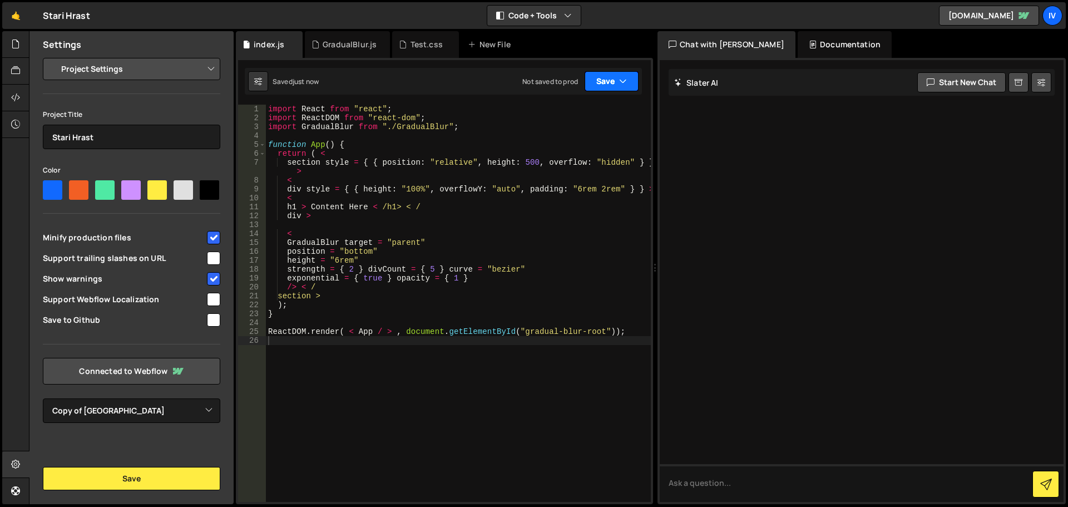
drag, startPoint x: 614, startPoint y: 75, endPoint x: 619, endPoint y: 115, distance: 40.4
click at [614, 74] on button "Save" at bounding box center [612, 81] width 54 height 20
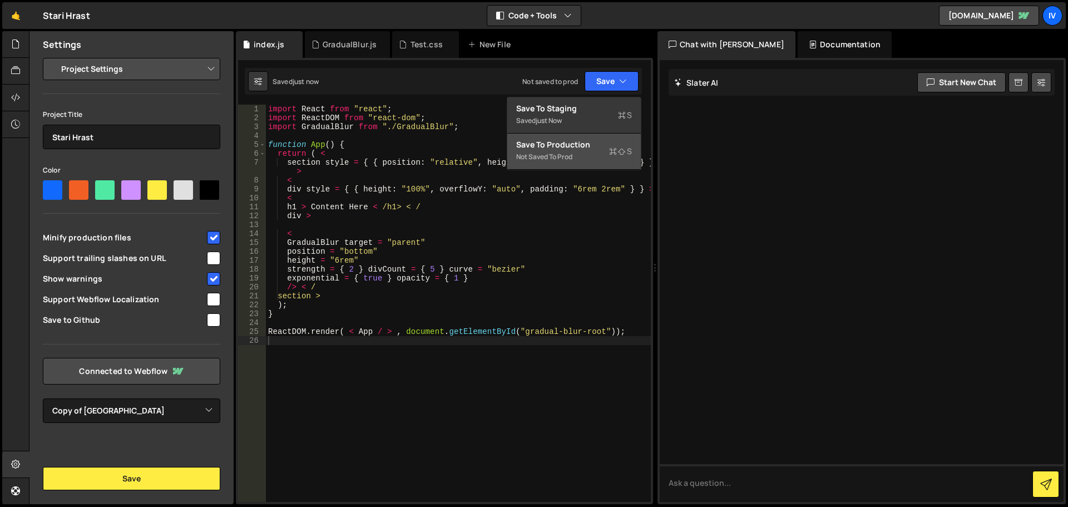
click at [604, 151] on div "Not saved to prod" at bounding box center [574, 156] width 116 height 13
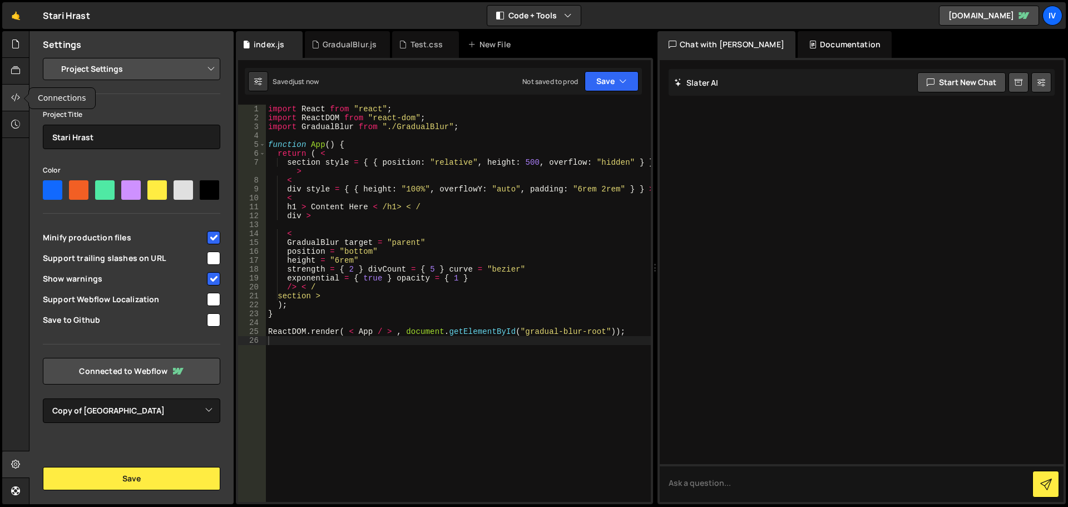
click at [14, 97] on icon at bounding box center [15, 97] width 9 height 12
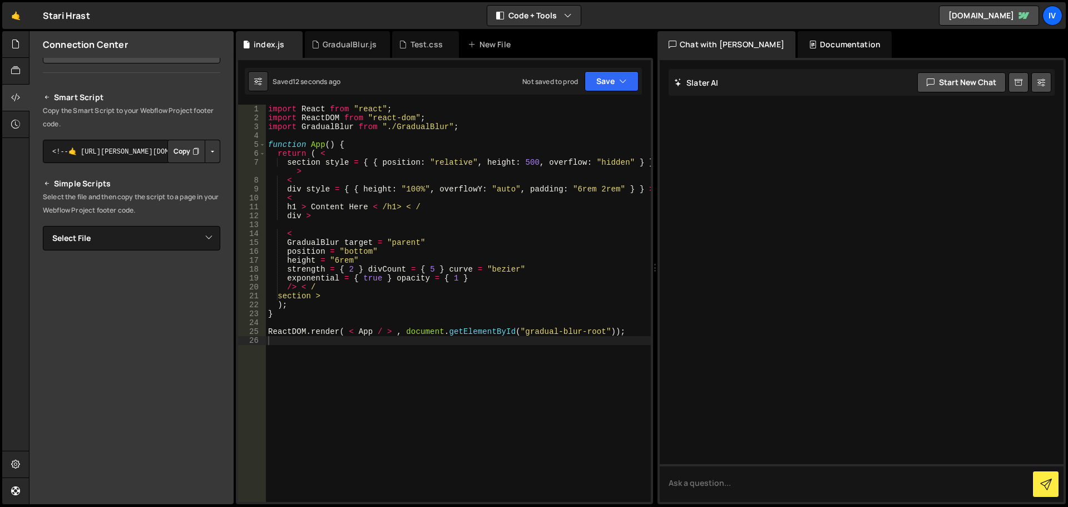
scroll to position [0, 0]
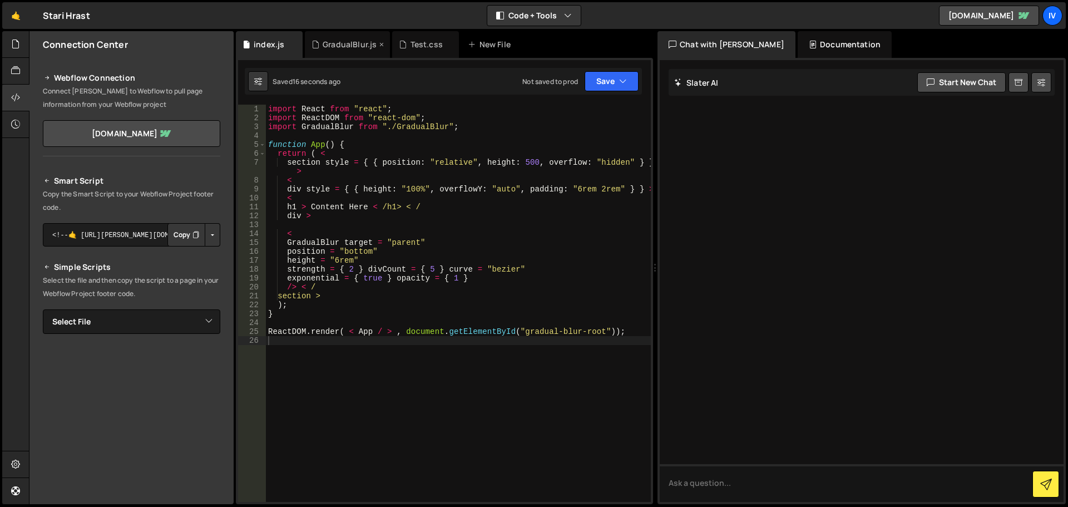
click at [323, 46] on div "GradualBlur.js" at bounding box center [350, 44] width 54 height 11
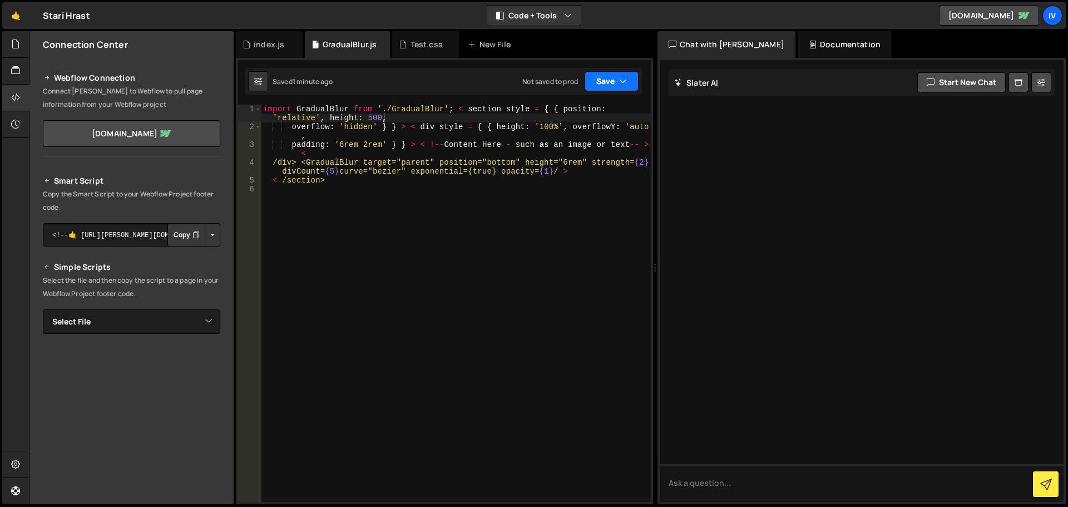
click at [630, 73] on button "Save" at bounding box center [612, 81] width 54 height 20
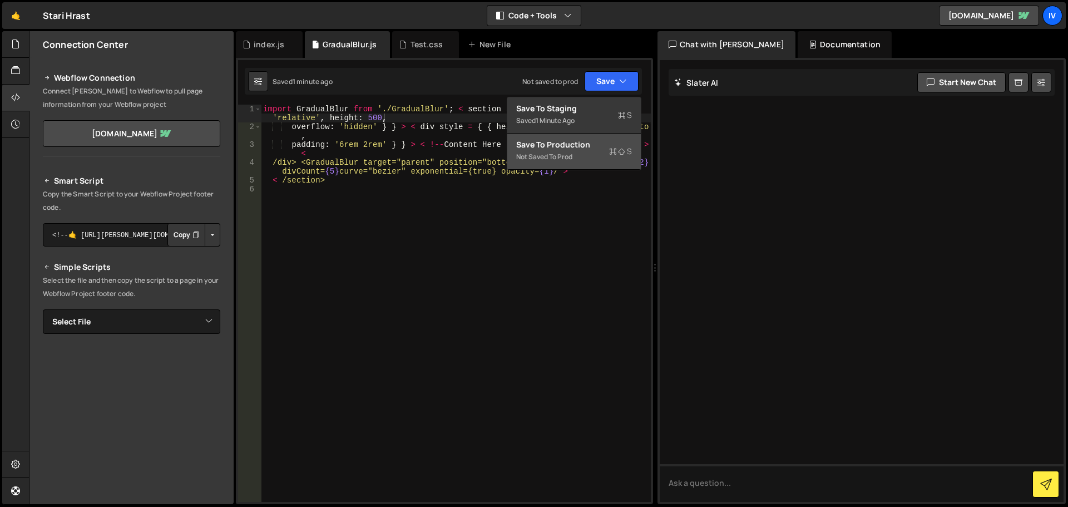
click at [603, 160] on div "Not saved to prod" at bounding box center [574, 156] width 116 height 13
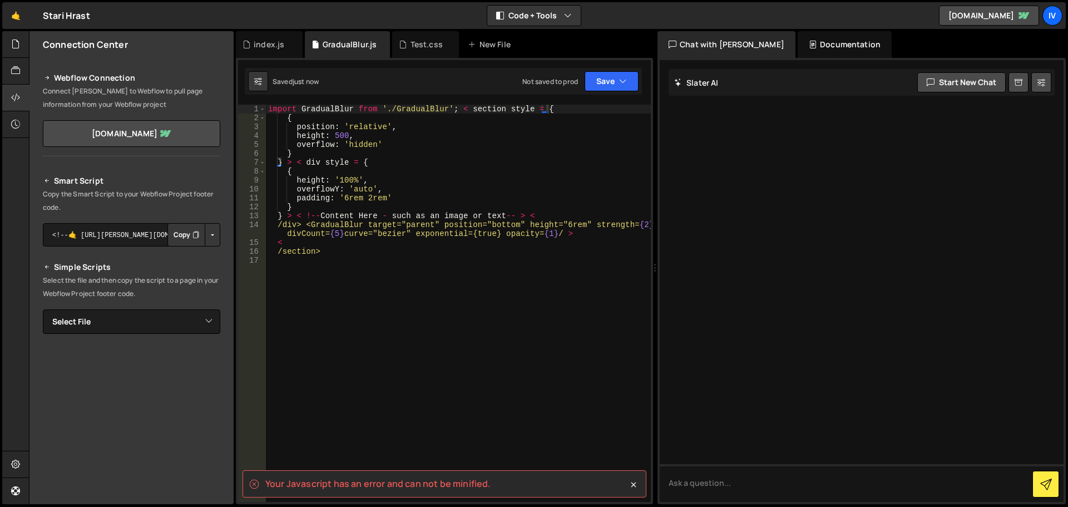
click at [390, 36] on div "index.js GradualBlur.js Test.css New File" at bounding box center [444, 44] width 417 height 27
click at [411, 39] on div "Test.css" at bounding box center [427, 44] width 32 height 11
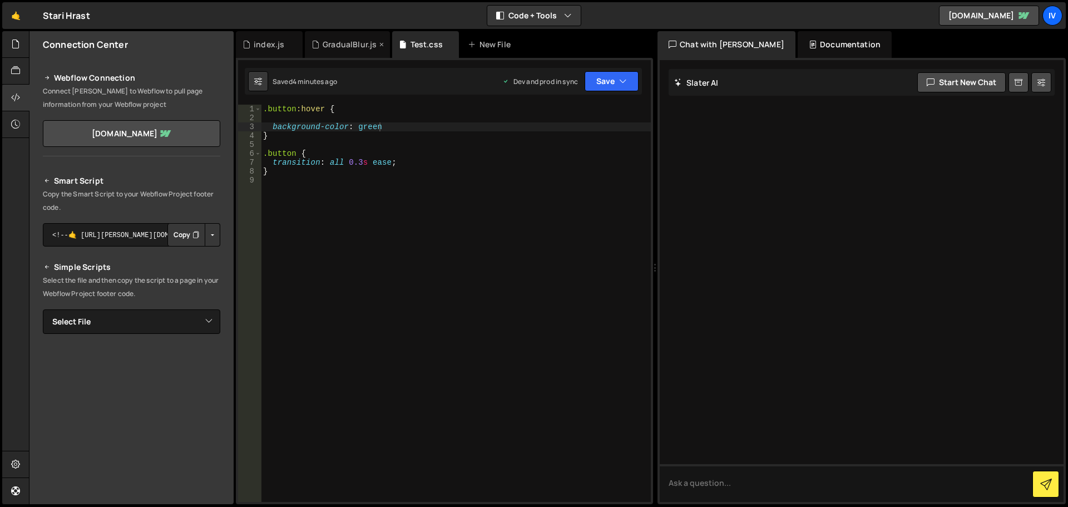
click at [351, 40] on div "GradualBlur.js" at bounding box center [350, 44] width 54 height 11
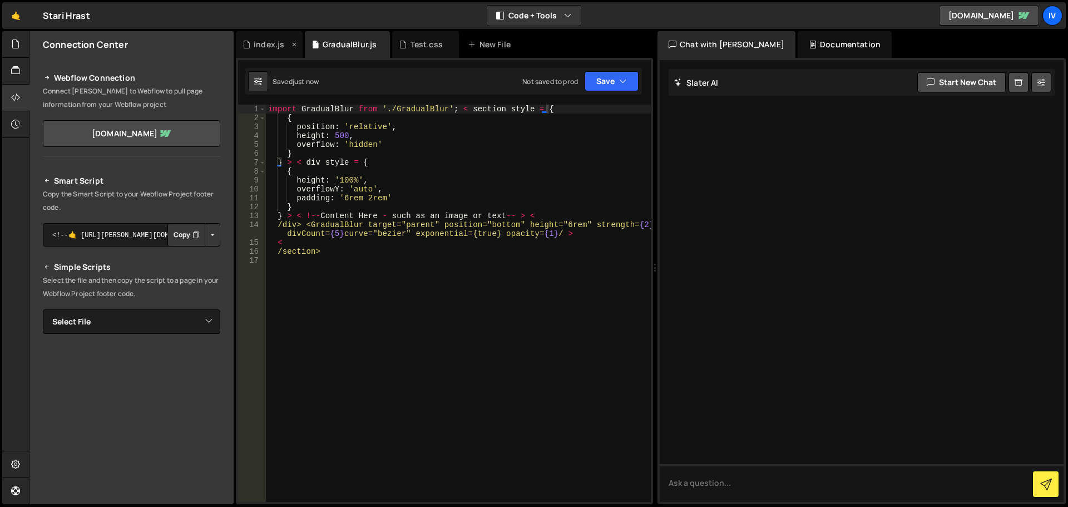
click at [253, 44] on div "index.js" at bounding box center [266, 44] width 47 height 11
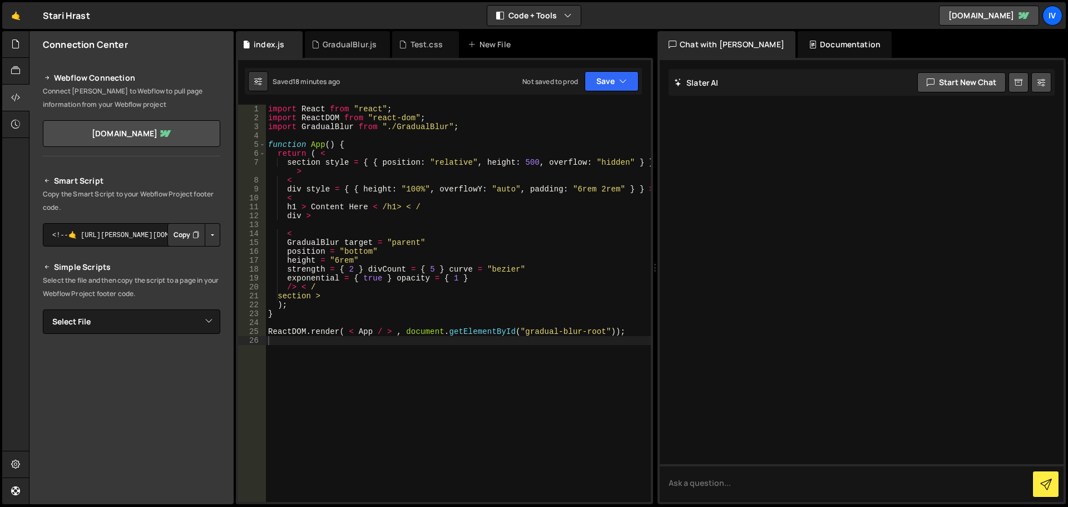
click at [816, 43] on div "Documentation" at bounding box center [845, 44] width 94 height 27
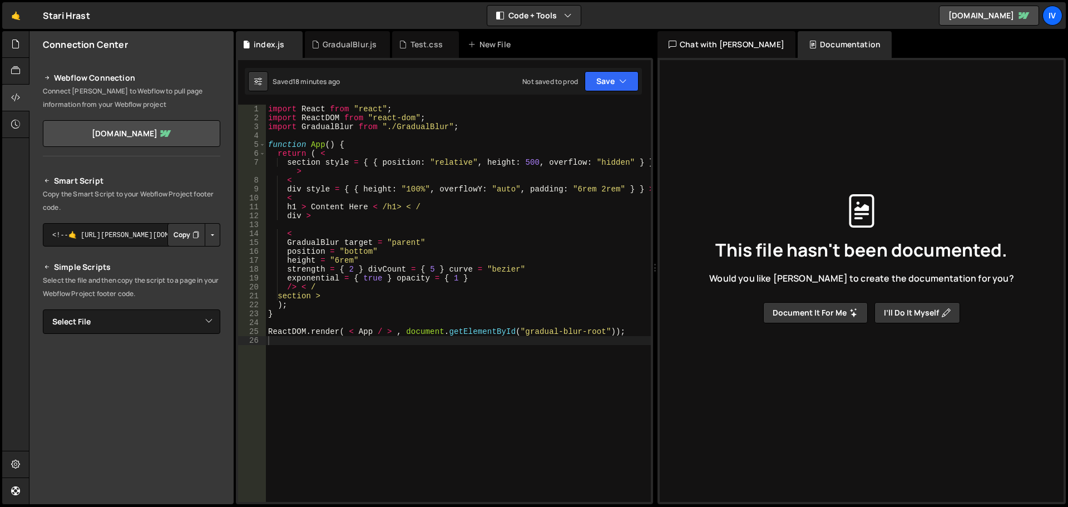
click at [713, 43] on div "Chat with [PERSON_NAME]" at bounding box center [727, 44] width 138 height 27
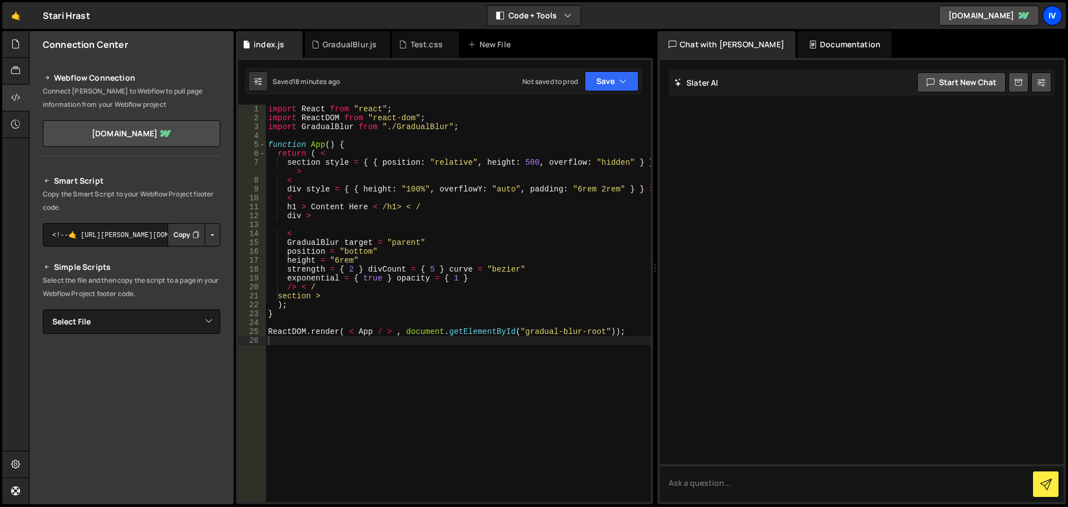
click at [1046, 8] on div "Iv" at bounding box center [1053, 16] width 20 height 20
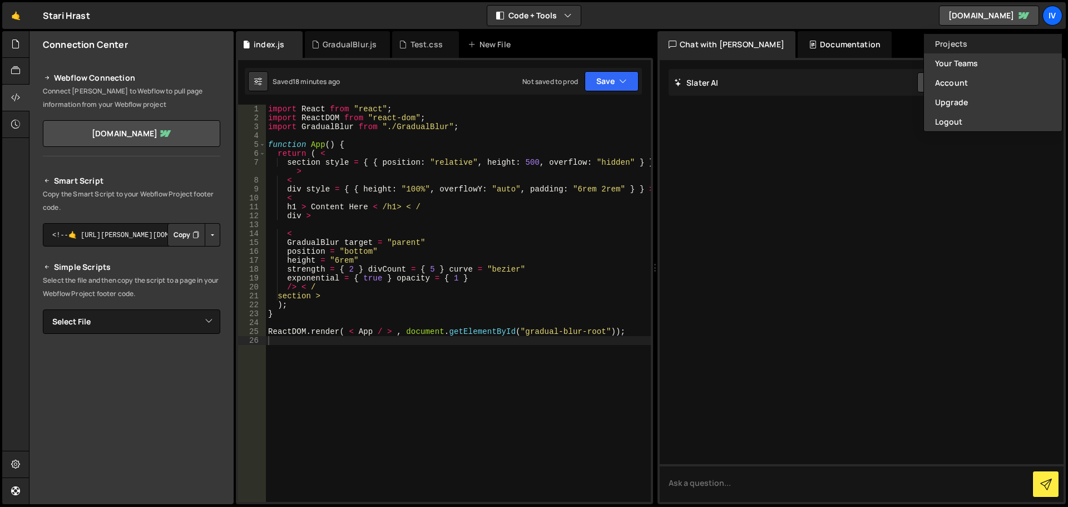
click at [1005, 45] on link "Projects" at bounding box center [993, 43] width 138 height 19
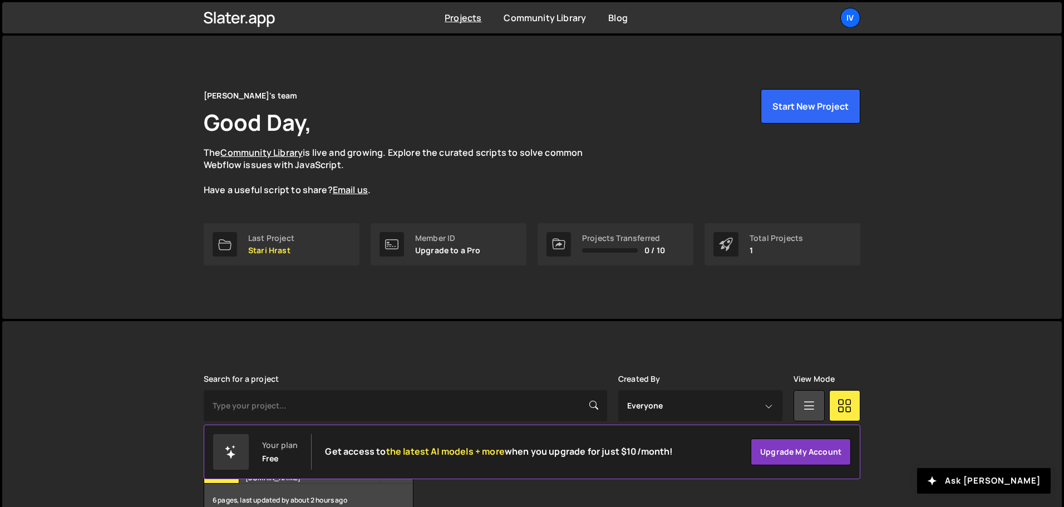
click at [908, 85] on div "Ivan's team Good Day, The Community Library is live and growing. Explore the cu…" at bounding box center [531, 177] width 1059 height 283
click at [811, 102] on button "Start New Project" at bounding box center [811, 106] width 100 height 34
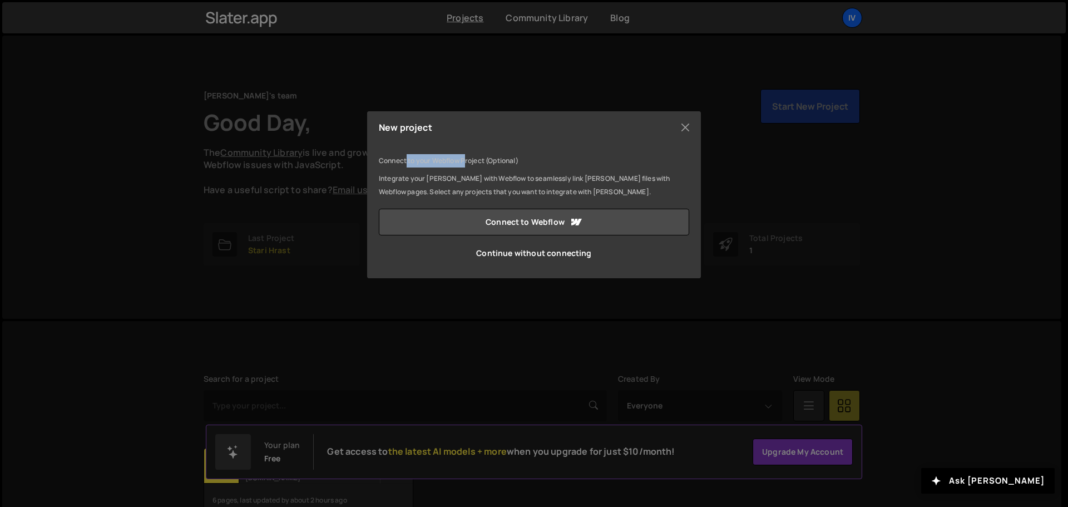
drag, startPoint x: 407, startPoint y: 161, endPoint x: 466, endPoint y: 161, distance: 59.5
click at [466, 161] on p "Connect to your Webflow Project (Optional)" at bounding box center [534, 160] width 310 height 13
click at [522, 252] on link "Continue without connecting" at bounding box center [534, 253] width 310 height 27
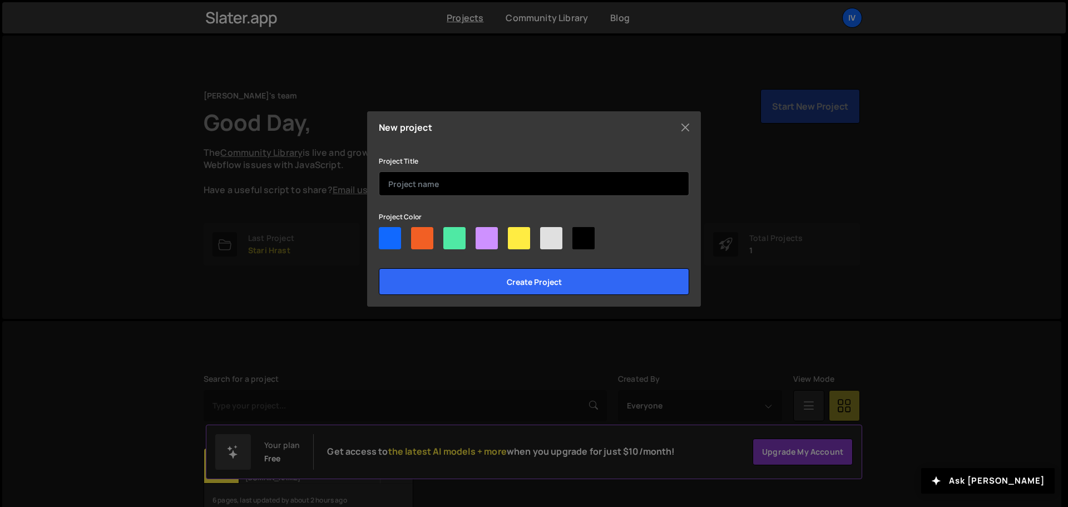
click at [505, 181] on input "text" at bounding box center [534, 183] width 310 height 24
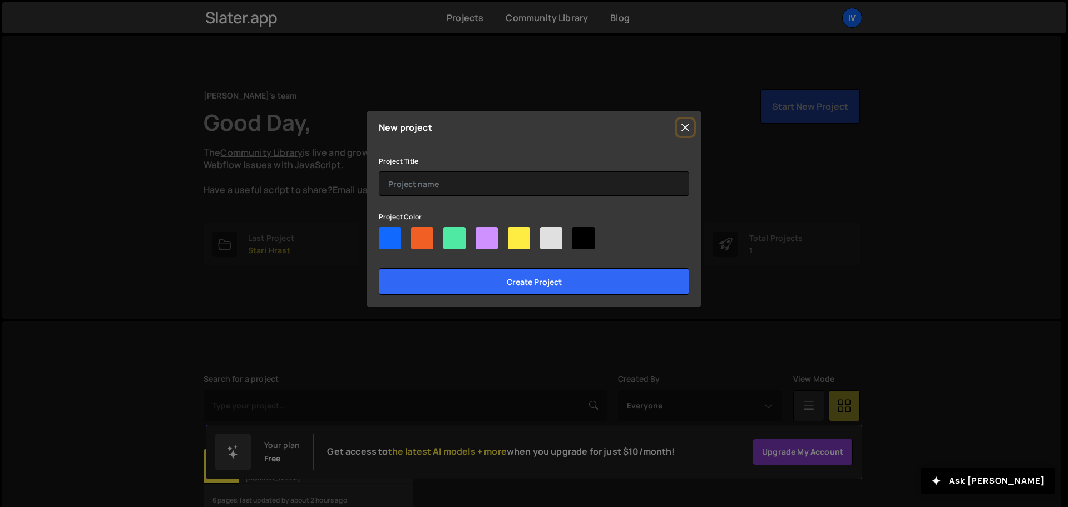
click at [685, 121] on button "Close" at bounding box center [685, 127] width 17 height 17
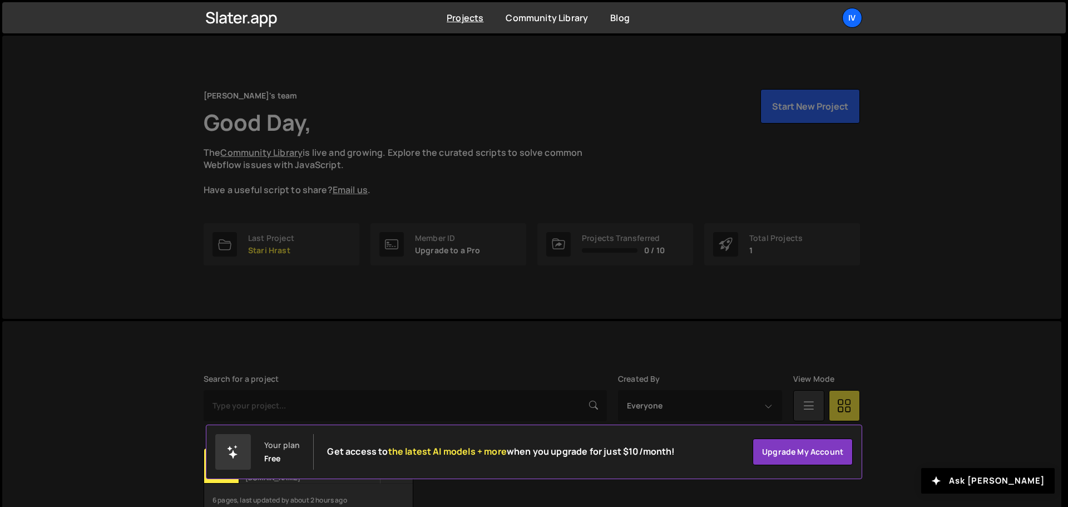
click at [685, 121] on body "Projects Community Library Blog Iv Projects Your Teams Account Upgrade Logout" at bounding box center [534, 286] width 1068 height 573
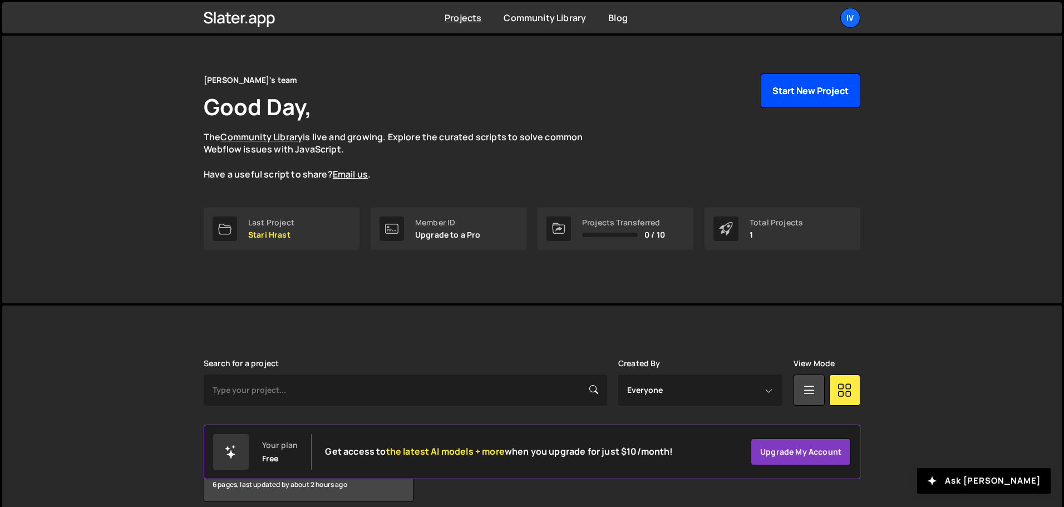
scroll to position [66, 0]
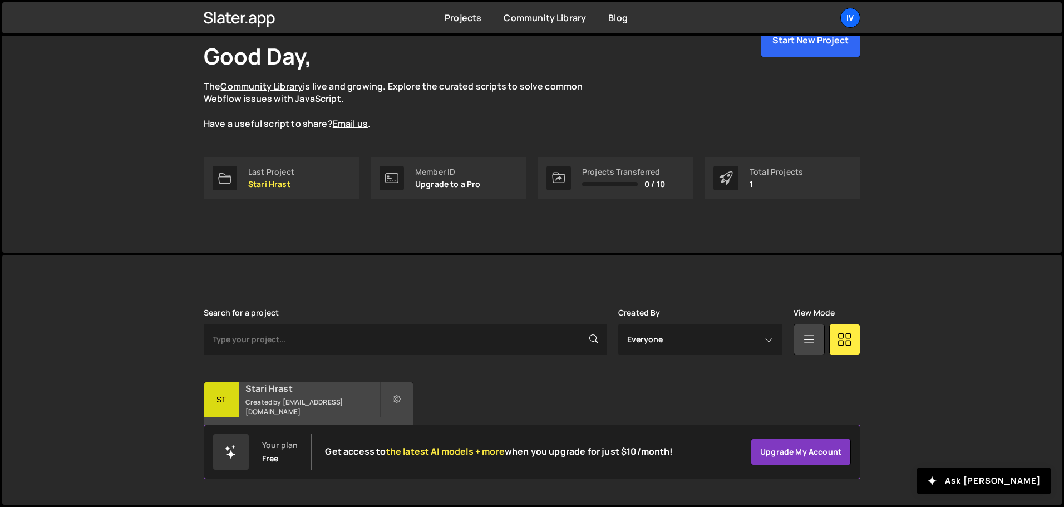
click at [327, 392] on h2 "Stari Hrast" at bounding box center [312, 388] width 134 height 12
